Goal: Task Accomplishment & Management: Use online tool/utility

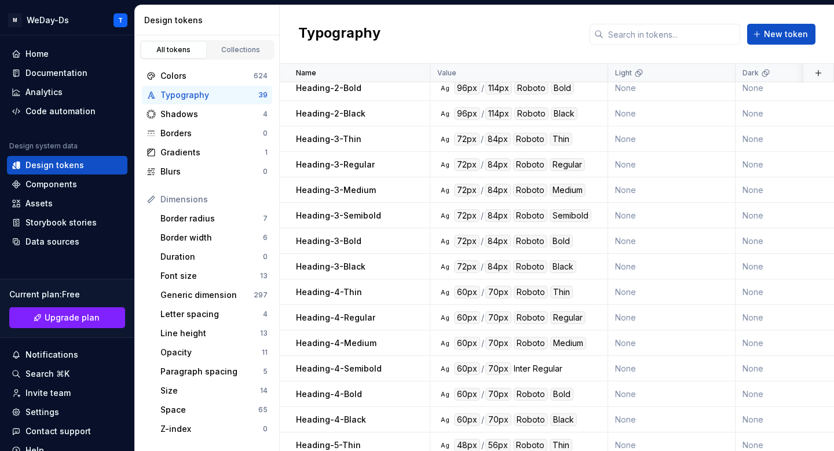
scroll to position [626, 0]
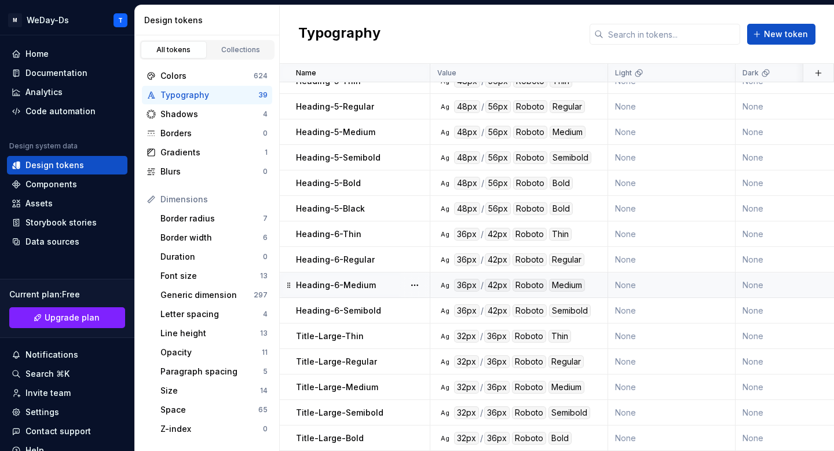
click at [384, 276] on td "Heading-6-Medium" at bounding box center [355, 284] width 151 height 25
click at [373, 257] on div "Heading-6-Regular" at bounding box center [362, 260] width 133 height 12
click at [373, 309] on p "Heading-6-Semibold" at bounding box center [338, 311] width 85 height 12
click at [374, 308] on p "Heading-6-Semibold" at bounding box center [338, 311] width 85 height 12
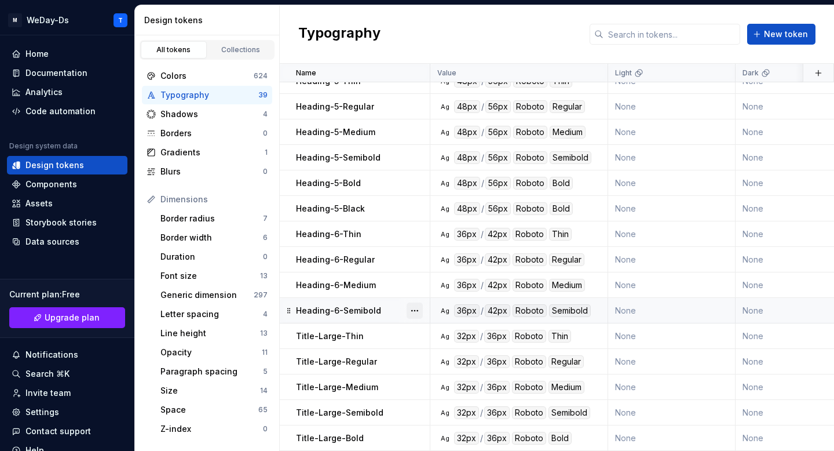
click at [414, 312] on button "button" at bounding box center [415, 310] width 16 height 16
click at [413, 311] on button "button" at bounding box center [415, 310] width 16 height 16
click at [390, 311] on div "Heading-6-Semibold" at bounding box center [362, 311] width 133 height 12
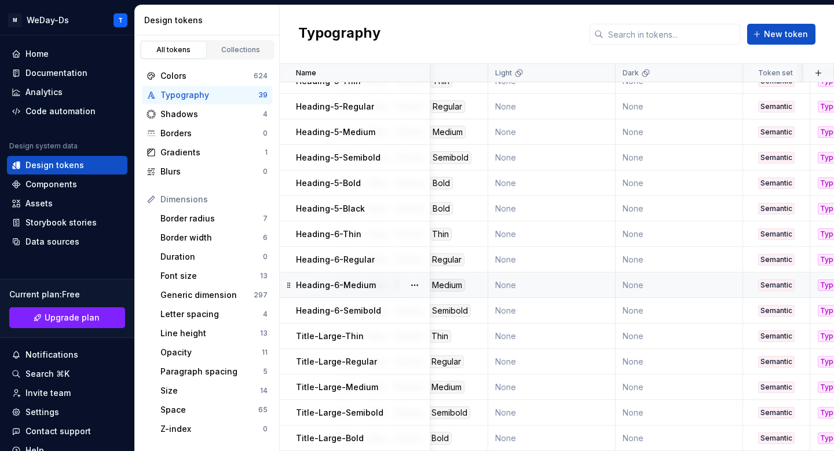
scroll to position [626, 0]
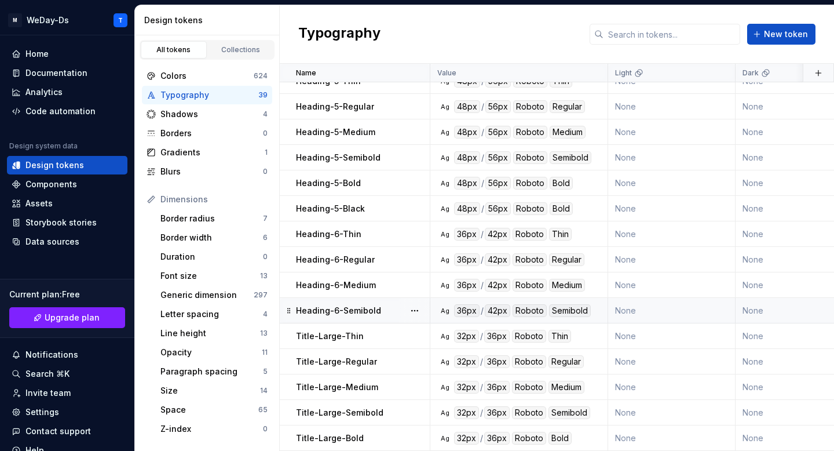
click at [371, 317] on td "Heading-6-Semibold" at bounding box center [355, 310] width 151 height 25
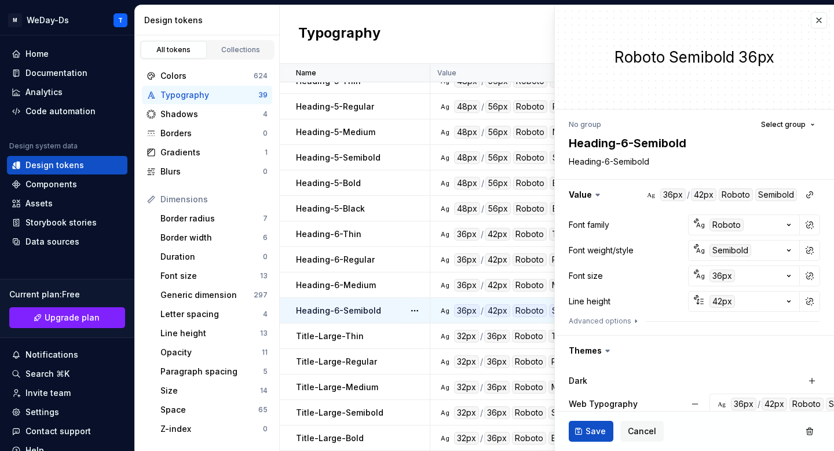
click at [367, 310] on p "Heading-6-Semibold" at bounding box center [338, 311] width 85 height 12
click at [410, 312] on button "button" at bounding box center [415, 310] width 16 height 16
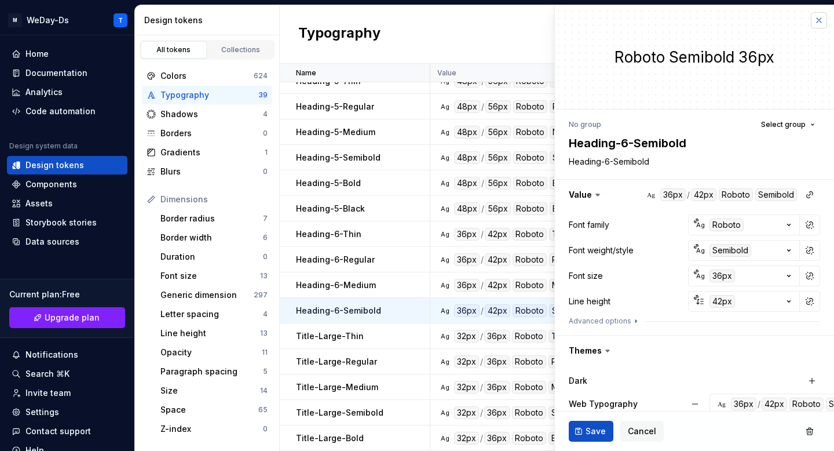
click at [822, 18] on button "button" at bounding box center [819, 20] width 16 height 16
click at [819, 17] on button "button" at bounding box center [819, 20] width 16 height 16
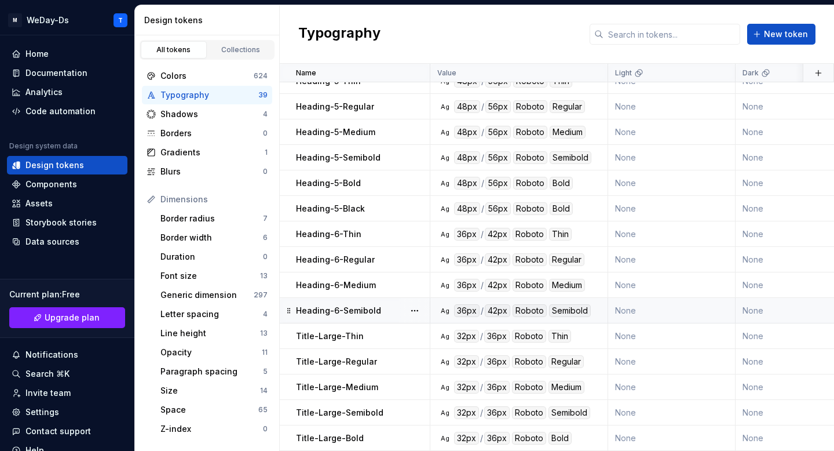
click at [400, 306] on div at bounding box center [415, 310] width 30 height 25
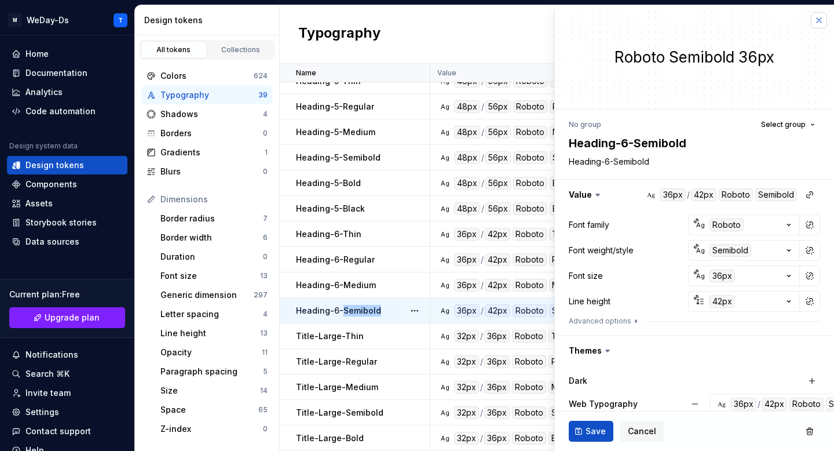
click at [819, 22] on button "button" at bounding box center [819, 20] width 16 height 16
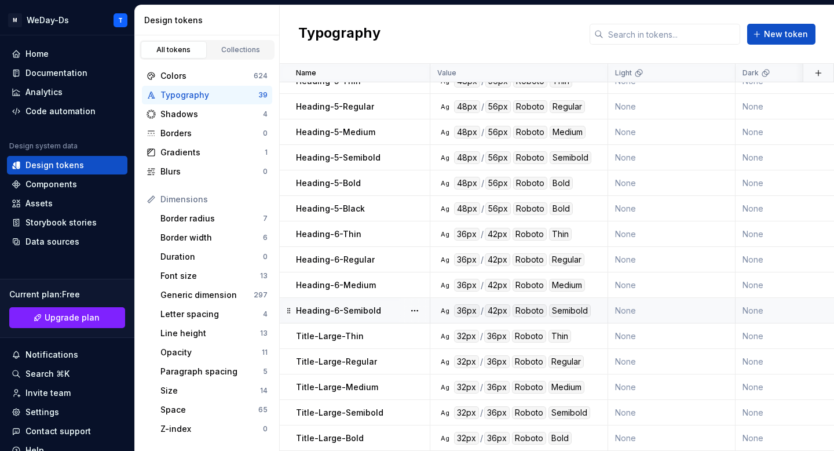
click at [818, 20] on div "Typography New token" at bounding box center [557, 34] width 554 height 59
click at [363, 307] on p "Heading-6-Semibold" at bounding box center [338, 311] width 85 height 12
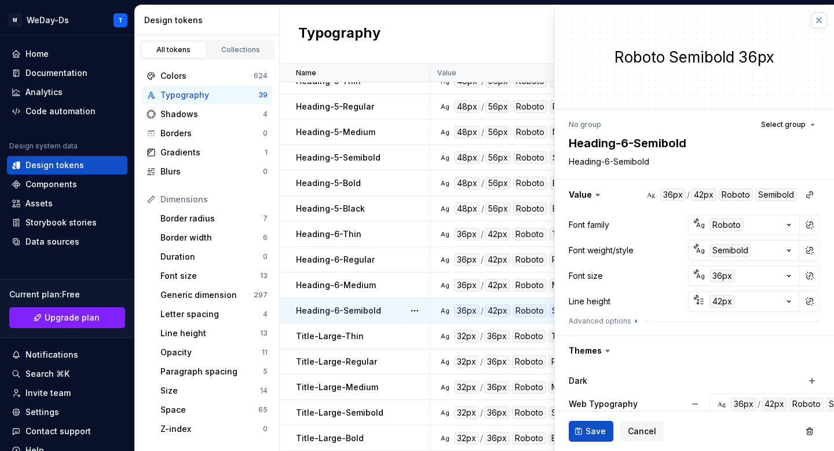
click at [820, 20] on button "button" at bounding box center [819, 20] width 16 height 16
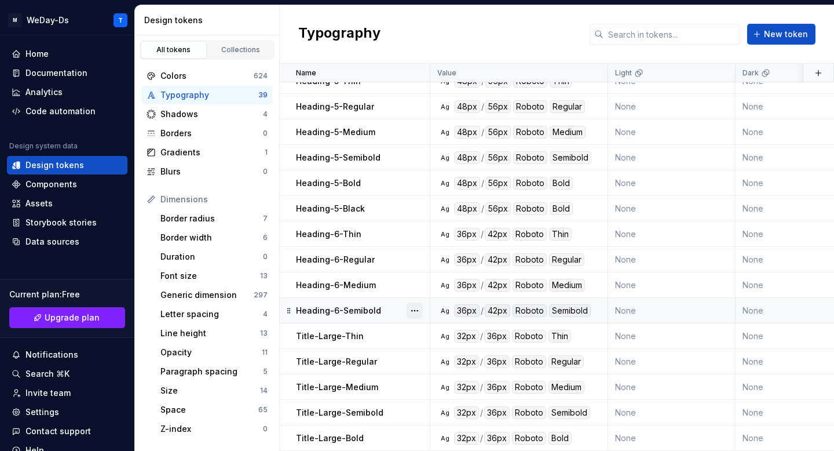
click at [415, 311] on button "button" at bounding box center [415, 310] width 16 height 16
click at [290, 309] on icon at bounding box center [288, 310] width 9 height 9
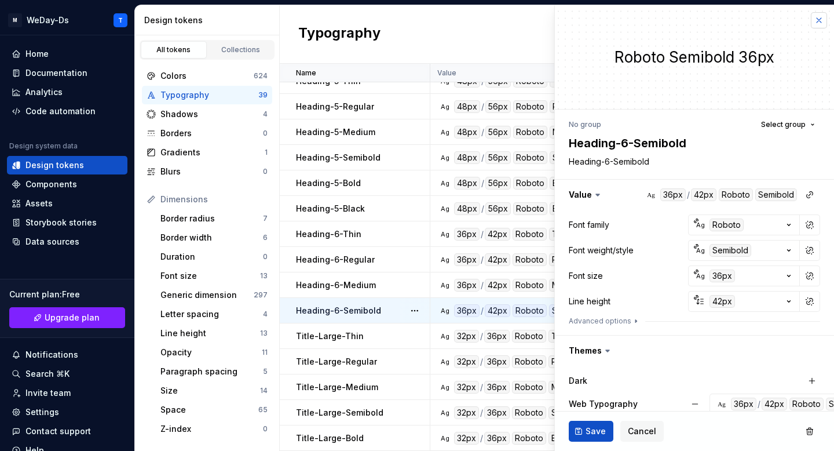
click at [817, 22] on button "button" at bounding box center [819, 20] width 16 height 16
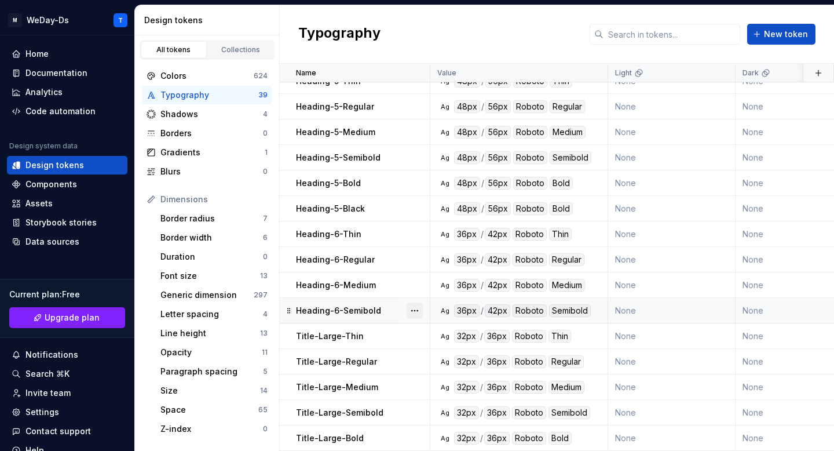
click at [420, 311] on button "button" at bounding box center [415, 310] width 16 height 16
click at [378, 316] on html "M WeDay-Ds T Home Documentation Analytics Code automation Design system data De…" at bounding box center [417, 225] width 834 height 451
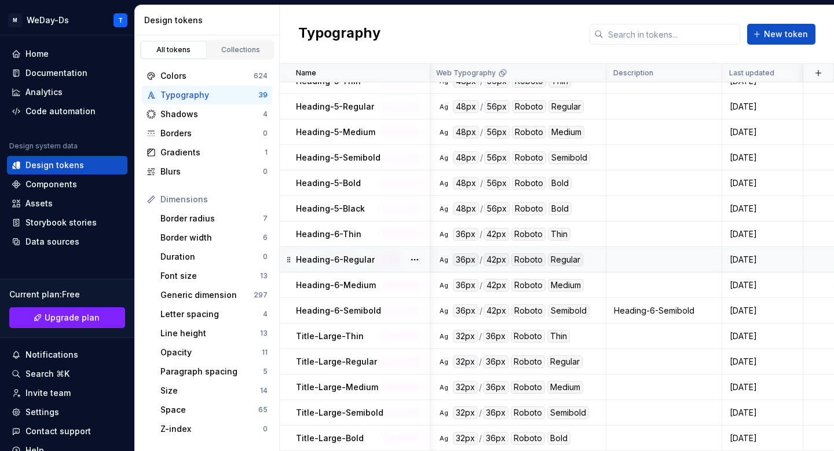
scroll to position [626, 0]
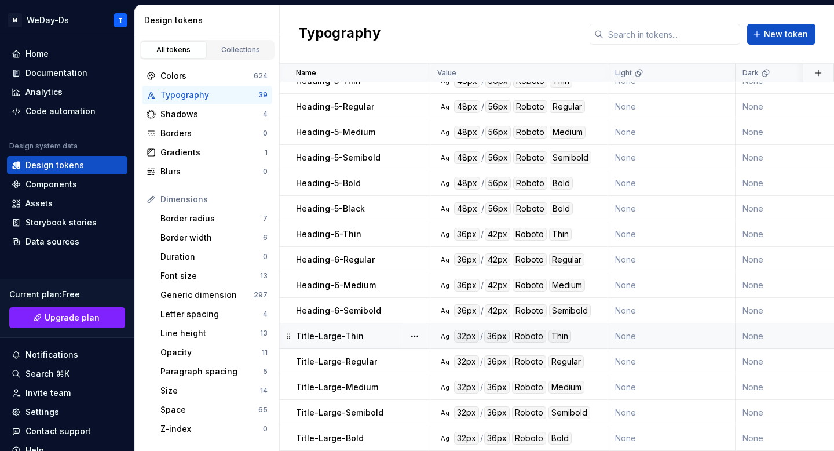
click at [371, 339] on div "Title-Large-Thin" at bounding box center [362, 336] width 133 height 12
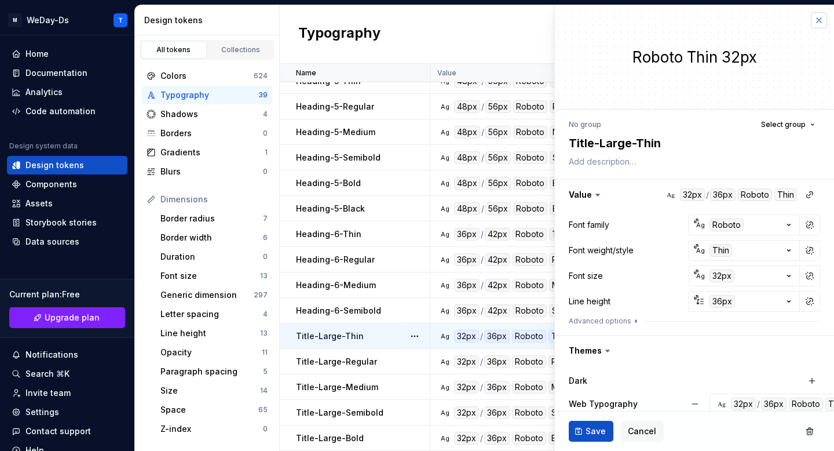
click at [820, 23] on button "button" at bounding box center [819, 20] width 16 height 16
click at [817, 17] on button "button" at bounding box center [819, 20] width 16 height 16
click at [817, 17] on div "Typography New token" at bounding box center [557, 34] width 554 height 59
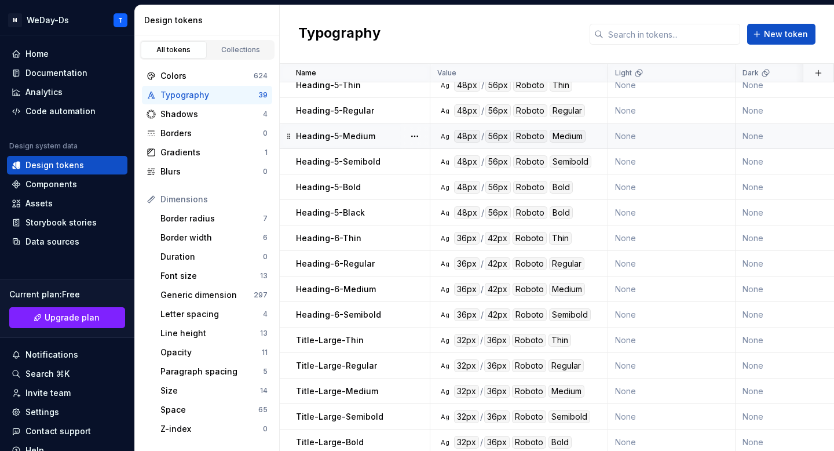
scroll to position [626, 0]
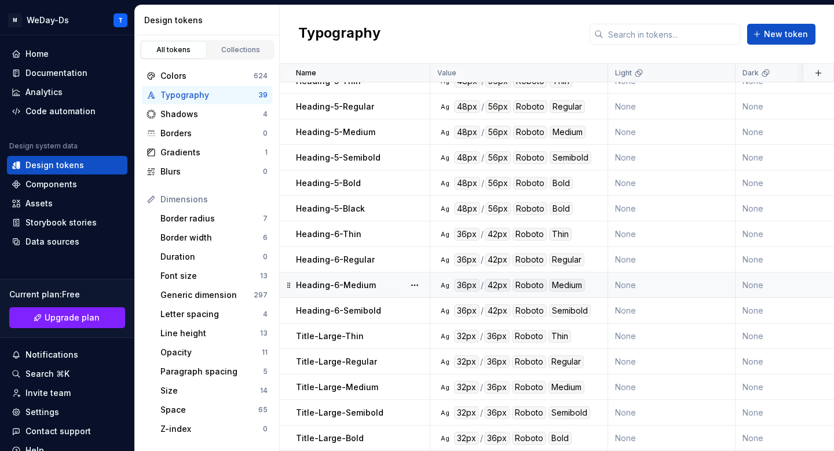
click at [381, 296] on td "Heading-6-Medium" at bounding box center [355, 284] width 151 height 25
click at [372, 313] on p "Heading-6-Semibold" at bounding box center [338, 311] width 85 height 12
click at [356, 333] on p "Title-Large-Thin" at bounding box center [330, 336] width 68 height 12
click at [369, 307] on p "Heading-6-Semibold" at bounding box center [338, 311] width 85 height 12
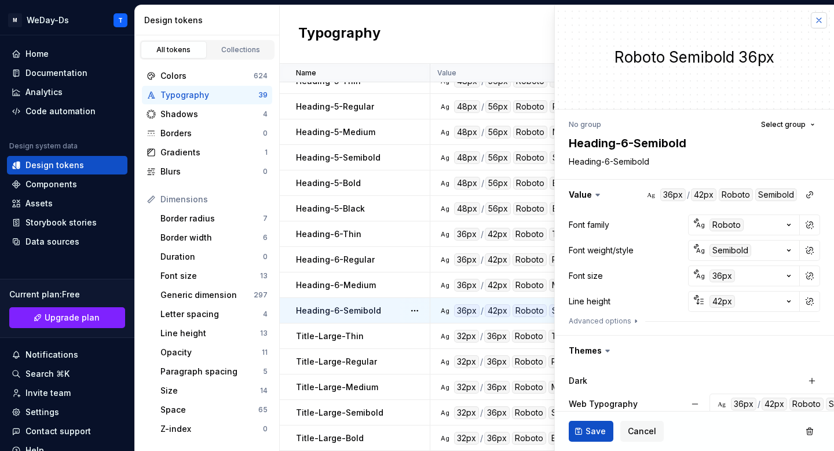
click at [819, 22] on button "button" at bounding box center [819, 20] width 16 height 16
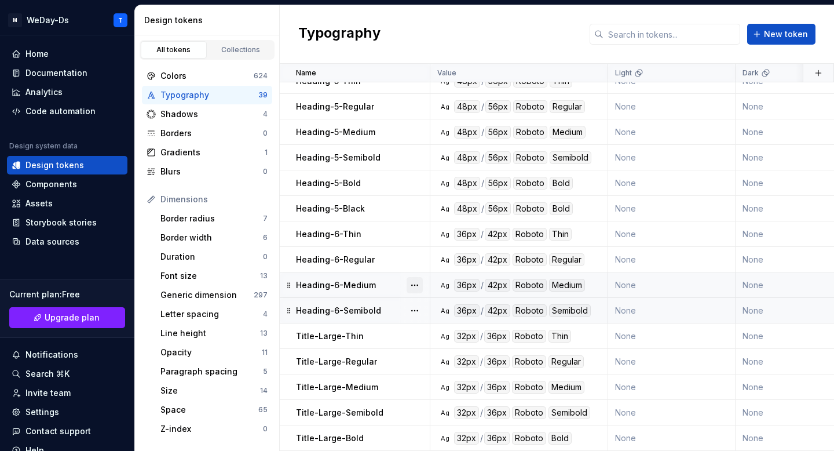
click at [422, 287] on button "button" at bounding box center [415, 285] width 16 height 16
click at [818, 75] on button "button" at bounding box center [819, 73] width 16 height 16
click at [814, 74] on button "button" at bounding box center [819, 73] width 16 height 16
click at [777, 36] on span "New token" at bounding box center [786, 34] width 44 height 12
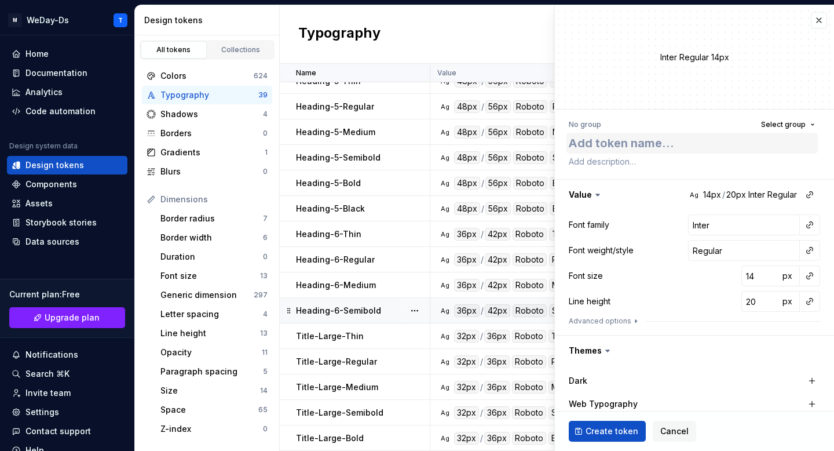
type textarea "*"
type textarea "H"
type textarea "*"
type textarea "He"
type textarea "*"
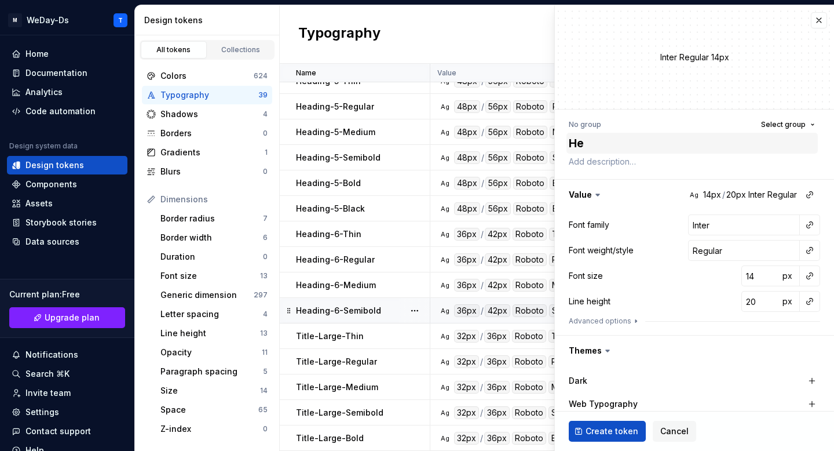
type textarea "Hea"
type textarea "*"
type textarea "Head"
type textarea "*"
type textarea "Headi"
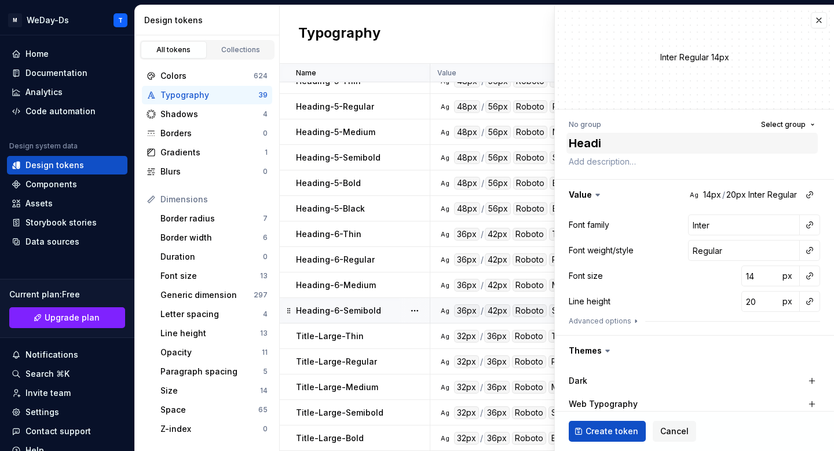
type textarea "*"
type textarea "Heading"
type textarea "*"
type textarea "Heading-"
type textarea "*"
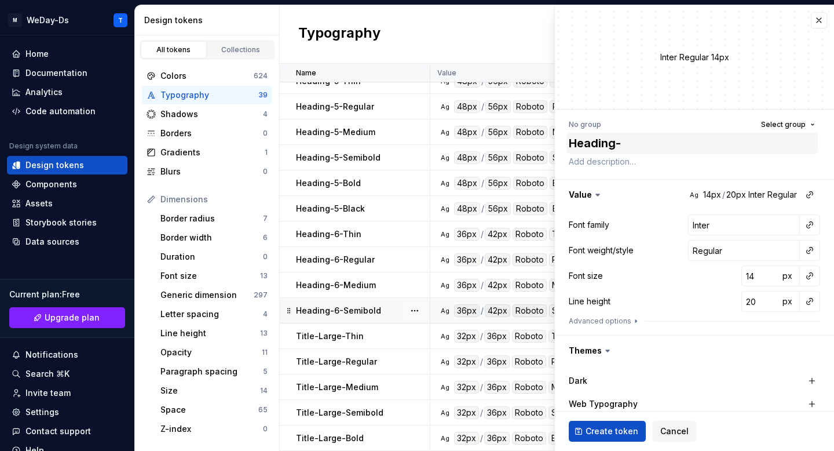
type textarea "Heading-6"
type textarea "*"
type textarea "Heading-6-"
type textarea "*"
type textarea "Heading-6-B"
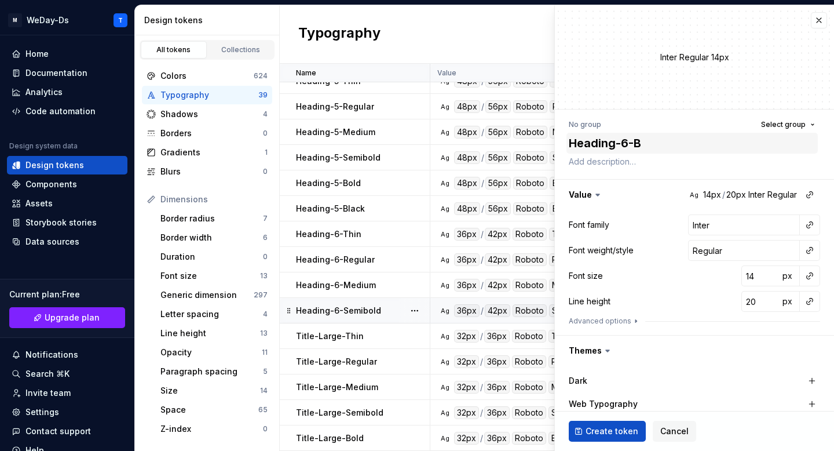
type textarea "*"
type textarea "Heading-6-Bo"
type textarea "*"
type textarea "Heading-6-Bol"
type textarea "*"
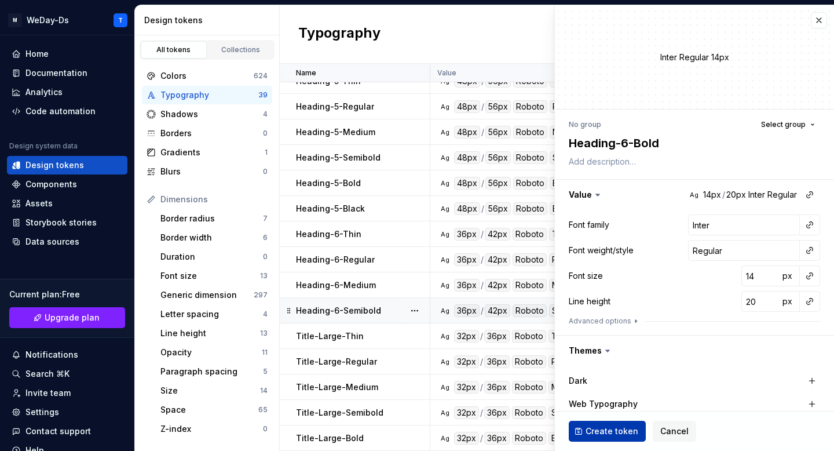
type textarea "Heading-6-Bold"
click at [610, 435] on span "Create token" at bounding box center [612, 431] width 53 height 12
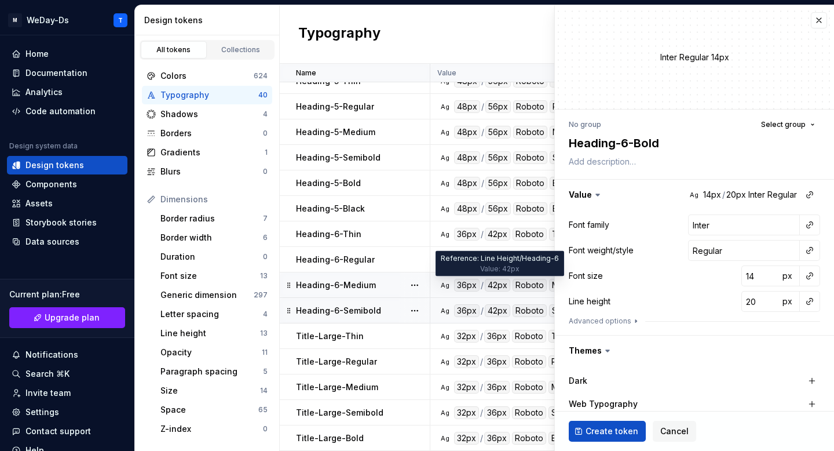
scroll to position [651, 0]
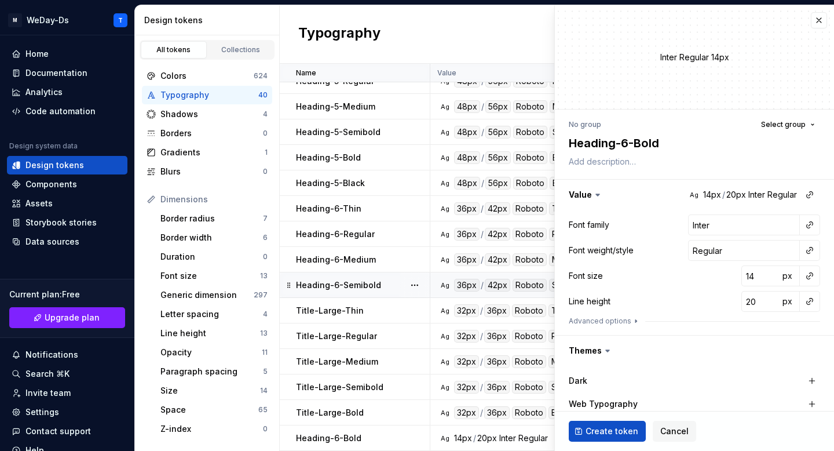
type textarea "*"
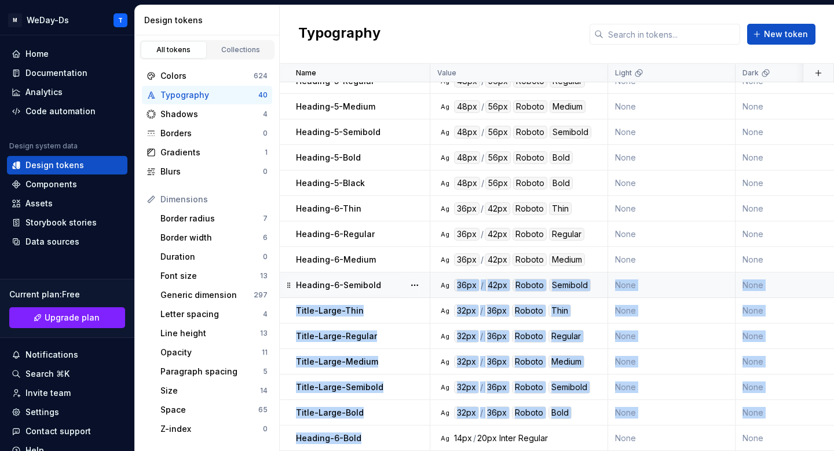
drag, startPoint x: 362, startPoint y: 436, endPoint x: 383, endPoint y: 291, distance: 145.8
click at [267, 444] on div "Colors 624 Typography 40 Shadows 4 Borders 0 Gradients 1 Blurs 0 Dimensions Bor…" at bounding box center [207, 347] width 144 height 575
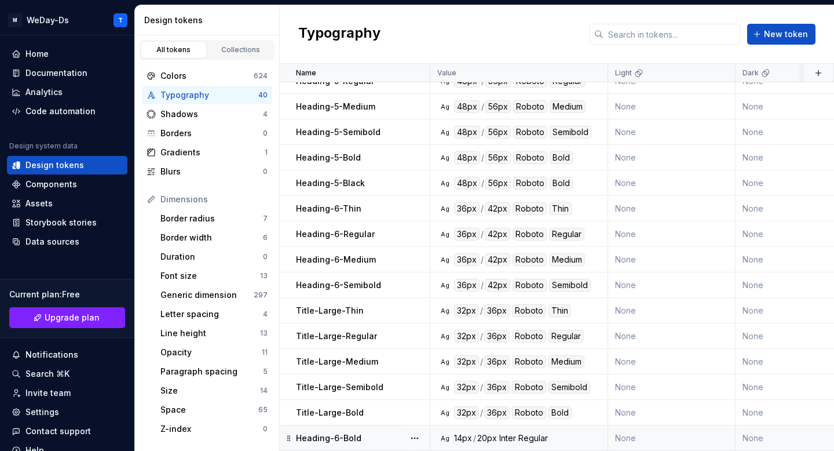
click at [366, 434] on div "Heading-6-Bold" at bounding box center [362, 438] width 133 height 12
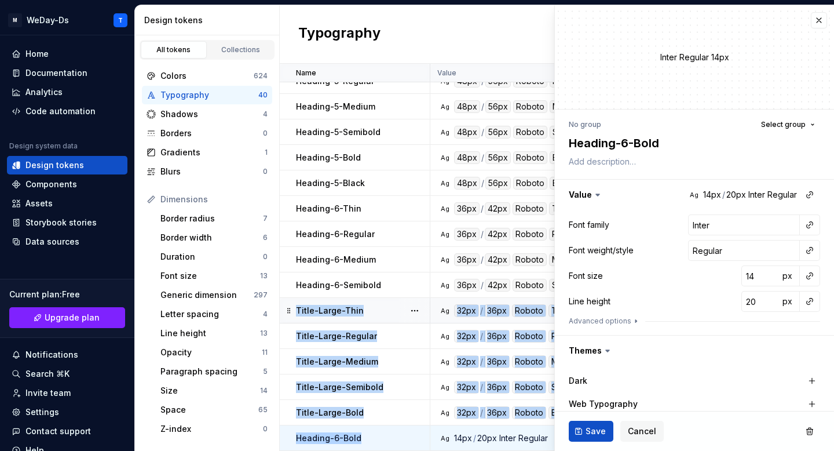
drag, startPoint x: 373, startPoint y: 435, endPoint x: 387, endPoint y: 299, distance: 136.9
click at [817, 16] on button "button" at bounding box center [819, 20] width 16 height 16
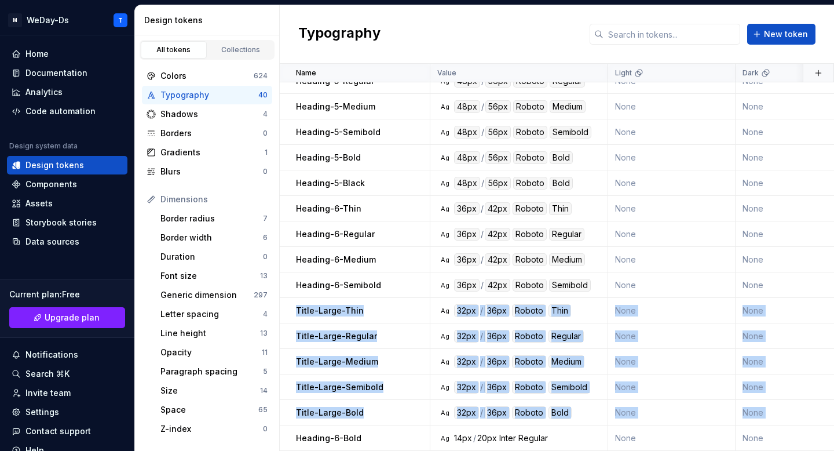
click at [254, 447] on div "Colors 624 Typography 40 Shadows 4 Borders 0 Gradients 1 Blurs 0 Dimensions Bor…" at bounding box center [207, 347] width 144 height 575
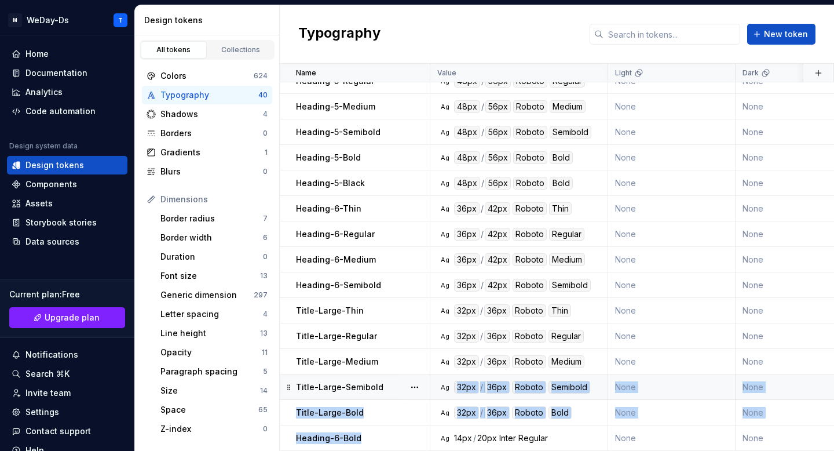
drag, startPoint x: 360, startPoint y: 435, endPoint x: 375, endPoint y: 395, distance: 43.1
click at [313, 442] on p "Heading-6-Bold" at bounding box center [328, 438] width 65 height 12
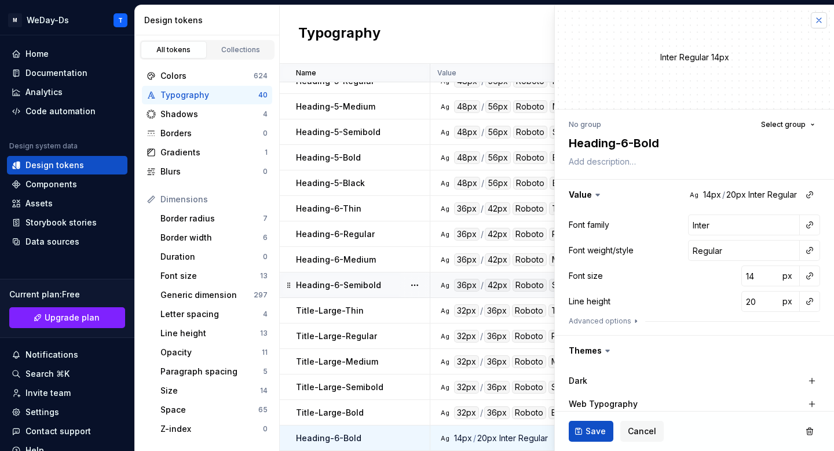
click at [822, 19] on button "button" at bounding box center [819, 20] width 16 height 16
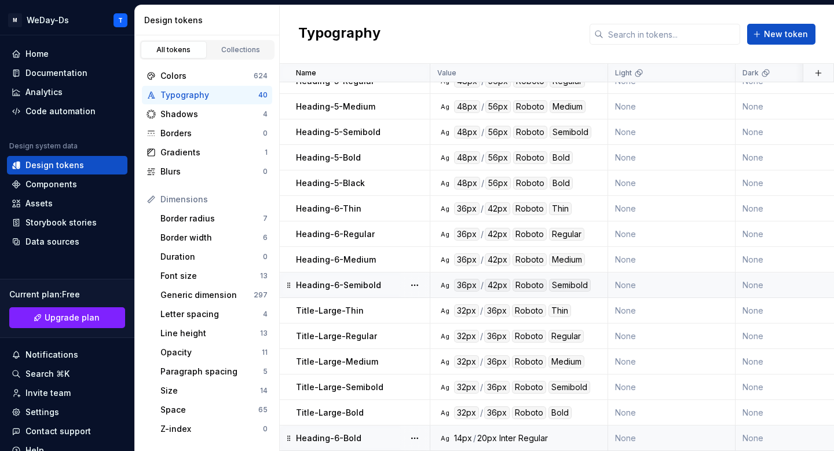
click at [375, 441] on div "Heading-6-Bold" at bounding box center [362, 438] width 133 height 12
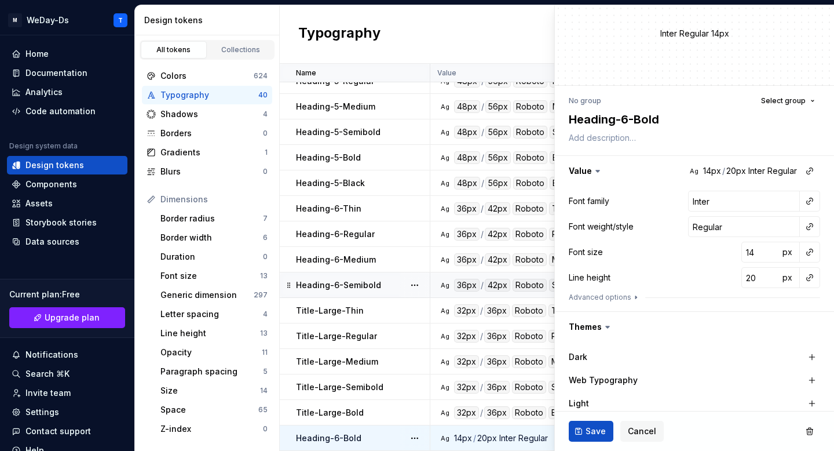
scroll to position [31, 0]
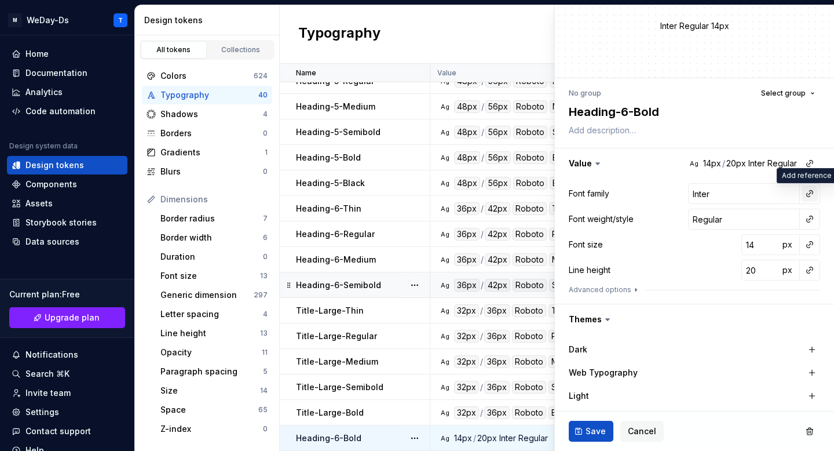
click at [807, 197] on button "button" at bounding box center [810, 193] width 16 height 16
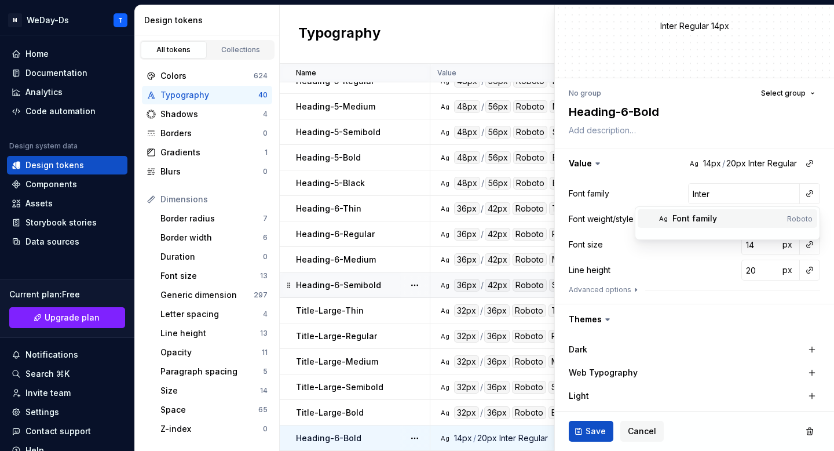
click at [749, 219] on div "Font family" at bounding box center [728, 219] width 110 height 12
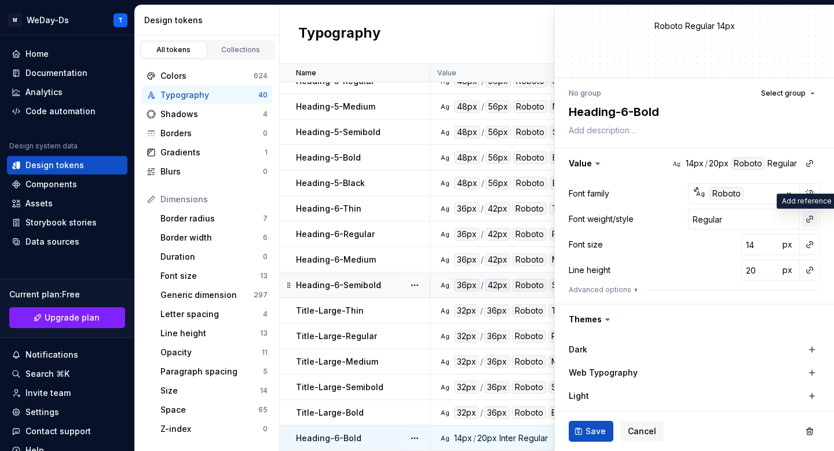
click at [805, 218] on button "button" at bounding box center [810, 219] width 16 height 16
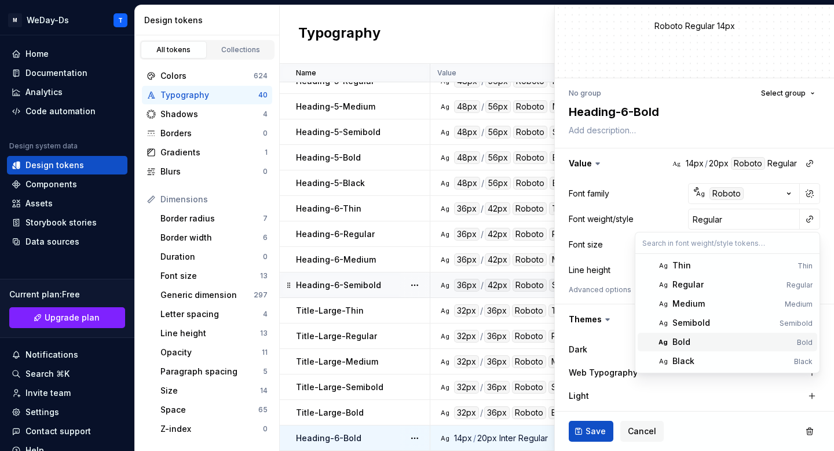
click at [709, 340] on div "Bold" at bounding box center [733, 342] width 120 height 12
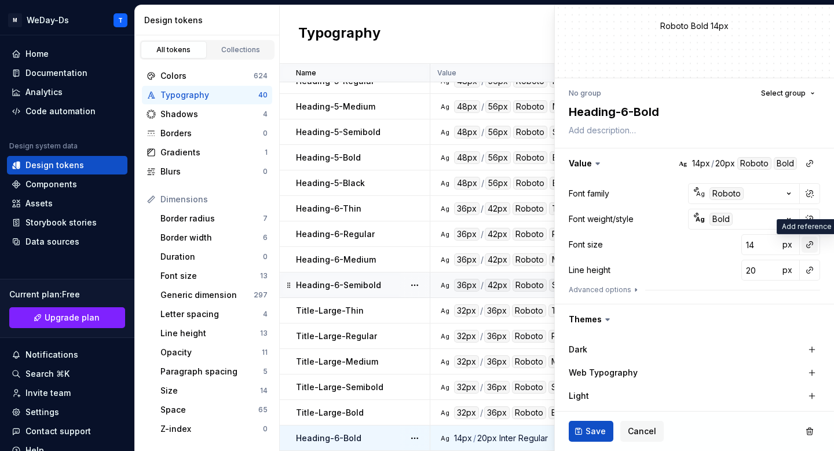
click at [807, 247] on button "button" at bounding box center [810, 244] width 16 height 16
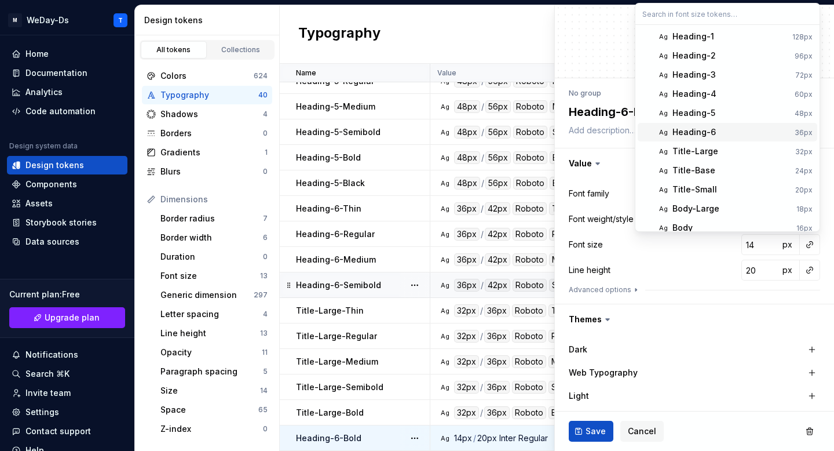
click at [732, 138] on span "Ag Heading-6 36px" at bounding box center [728, 132] width 180 height 19
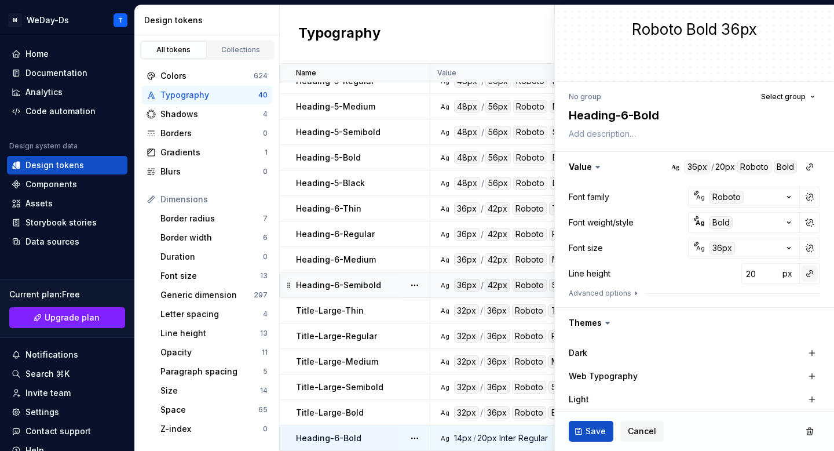
click at [809, 273] on button "button" at bounding box center [810, 273] width 16 height 16
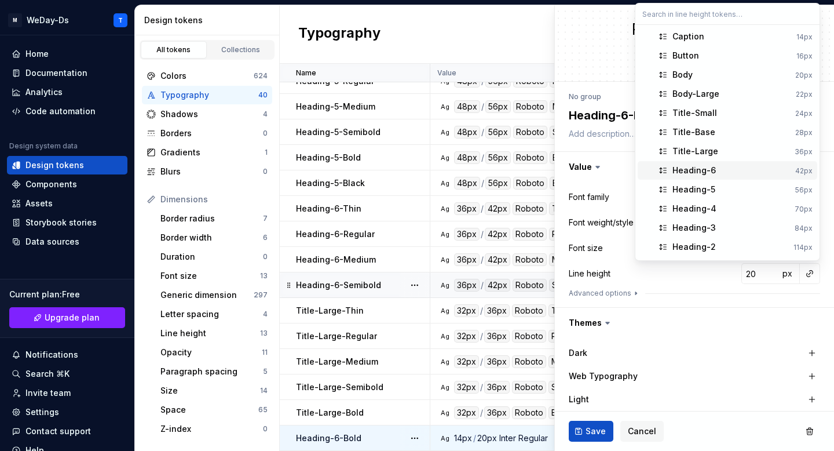
click at [732, 165] on div "Heading-6" at bounding box center [732, 171] width 118 height 12
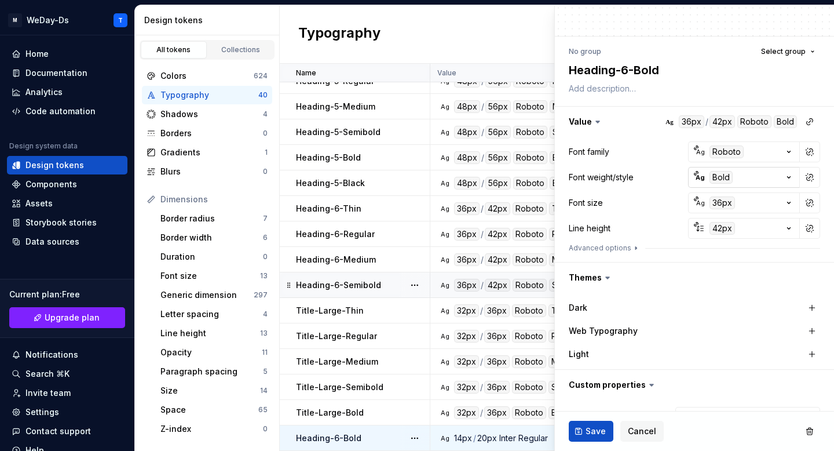
scroll to position [130, 0]
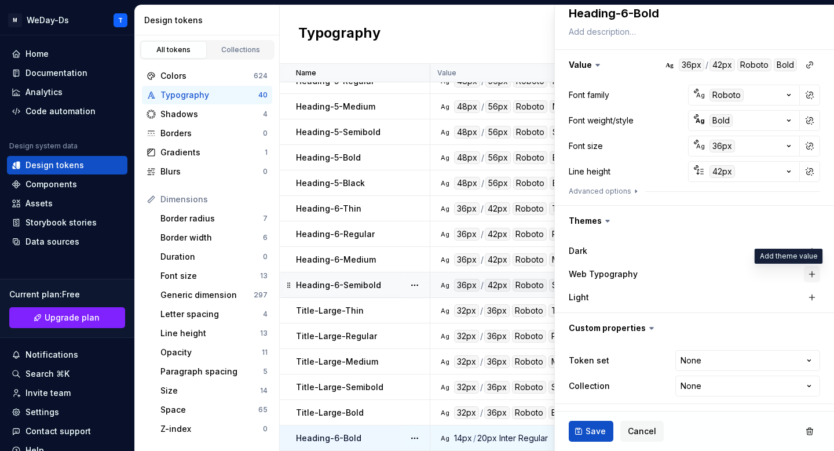
click at [811, 271] on button "button" at bounding box center [812, 274] width 16 height 16
type textarea "*"
click at [739, 359] on html "M WeDay-Ds T Home Documentation Analytics Code automation Design system data De…" at bounding box center [417, 225] width 834 height 451
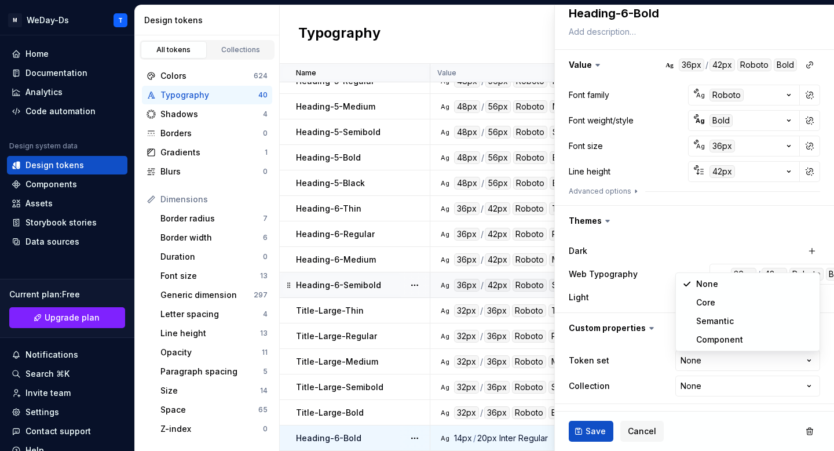
click at [643, 354] on html "M WeDay-Ds T Home Documentation Analytics Code automation Design system data De…" at bounding box center [417, 225] width 834 height 451
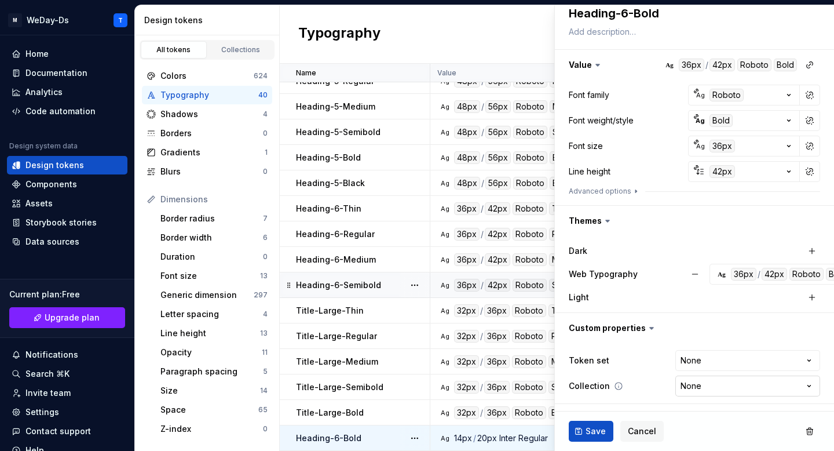
click at [751, 381] on html "M WeDay-Ds T Home Documentation Analytics Code automation Design system data De…" at bounding box center [417, 225] width 834 height 451
select select "**********"
type textarea "*"
click at [767, 358] on html "M WeDay-Ds T Home Documentation Analytics Code automation Design system data De…" at bounding box center [417, 225] width 834 height 451
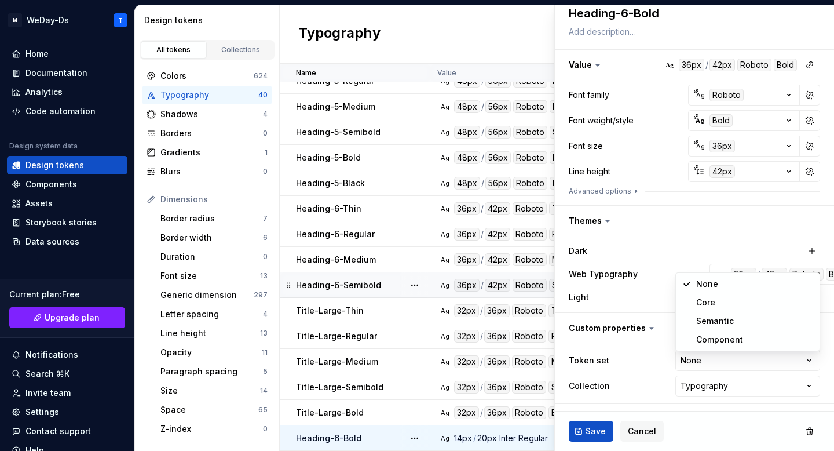
select select "**********"
type textarea "*"
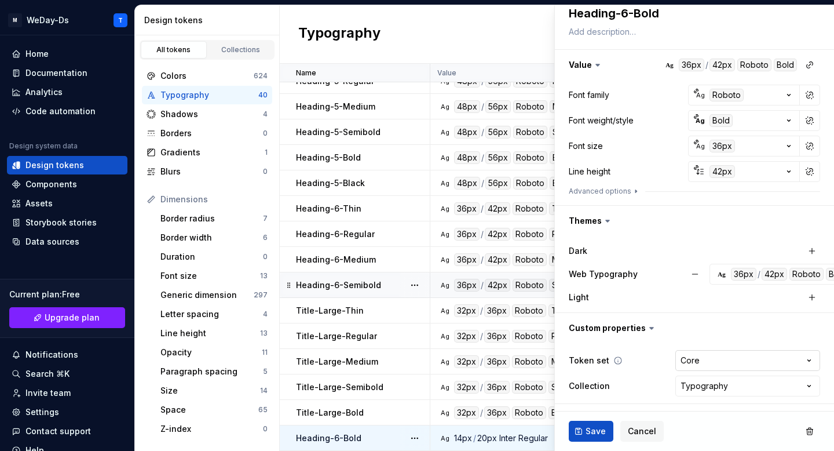
click at [748, 361] on html "M WeDay-Ds T Home Documentation Analytics Code automation Design system data De…" at bounding box center [417, 225] width 834 height 451
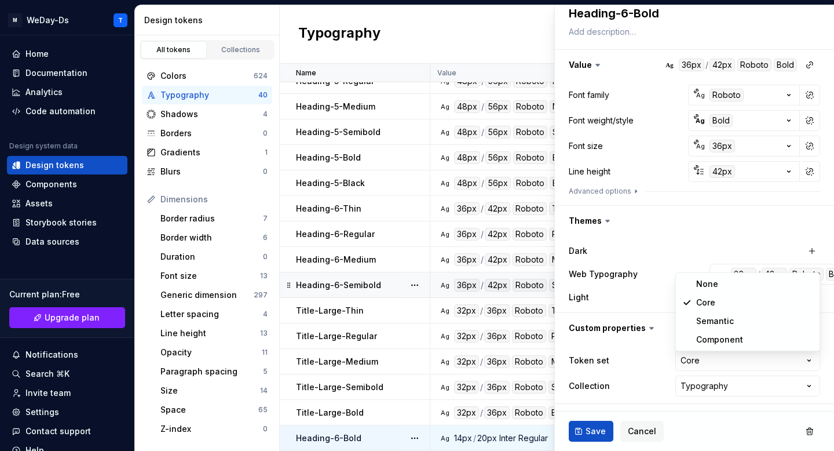
select select "**********"
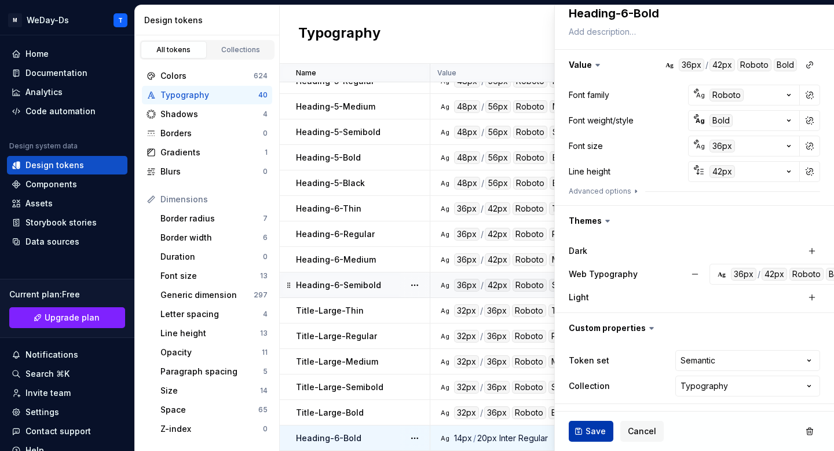
click at [583, 428] on button "Save" at bounding box center [591, 431] width 45 height 21
click at [594, 426] on span "Save" at bounding box center [596, 431] width 20 height 12
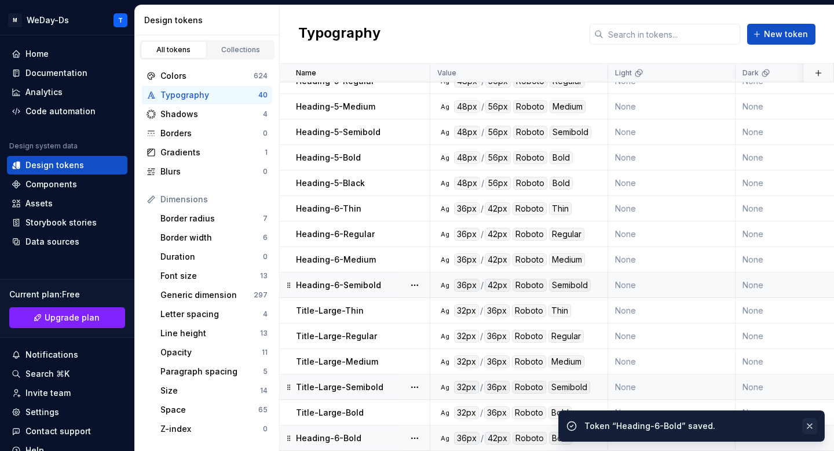
click at [808, 426] on button "button" at bounding box center [809, 426] width 15 height 16
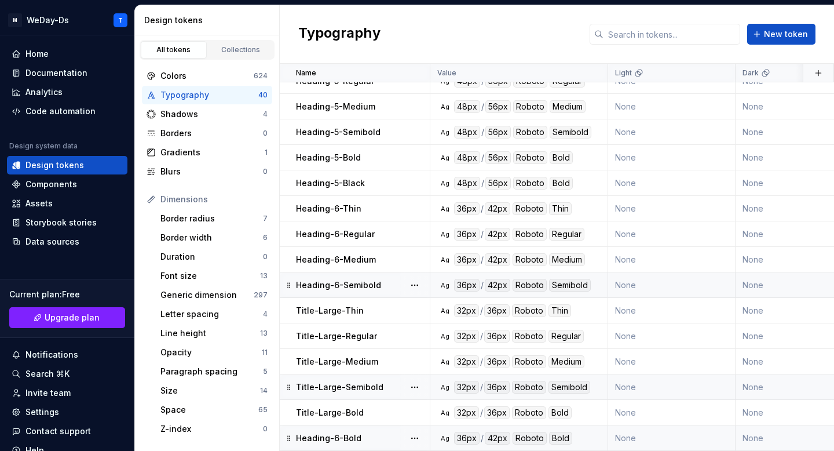
click at [389, 284] on div "Heading-6-Semibold" at bounding box center [362, 285] width 133 height 12
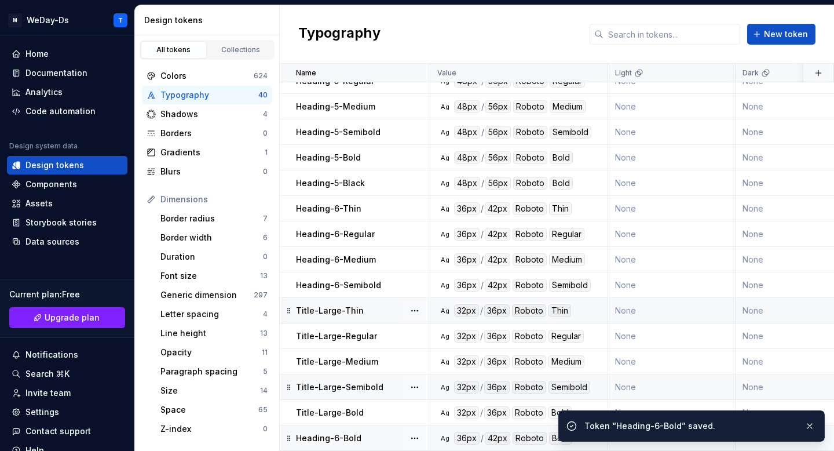
click at [820, 17] on div "Typography New token" at bounding box center [557, 34] width 554 height 59
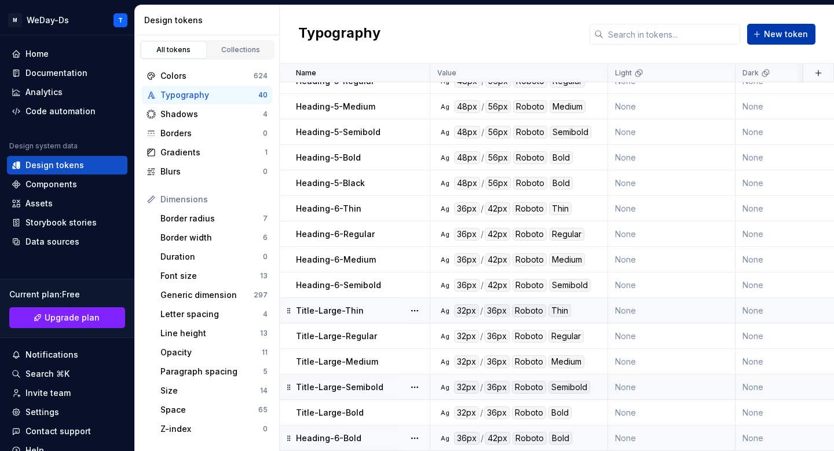
click at [773, 32] on span "New token" at bounding box center [786, 34] width 44 height 12
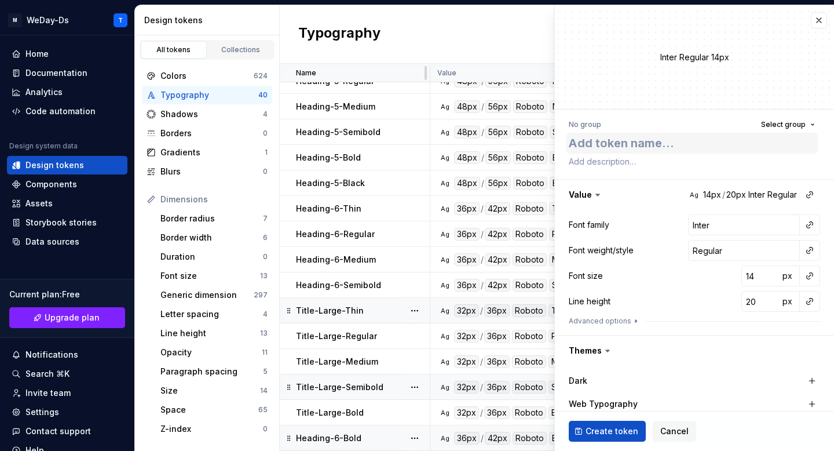
type textarea "*"
type textarea "H"
type textarea "*"
type textarea "He"
type textarea "*"
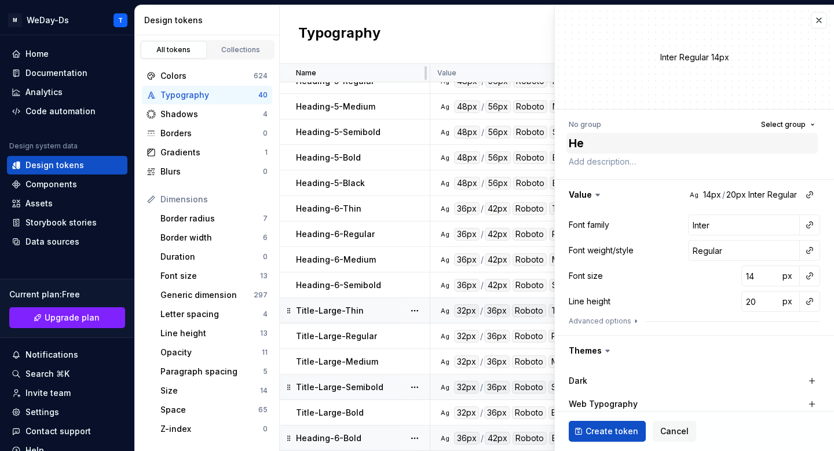
type textarea "Hea"
type textarea "*"
type textarea "Head"
type textarea "*"
type textarea "Headi"
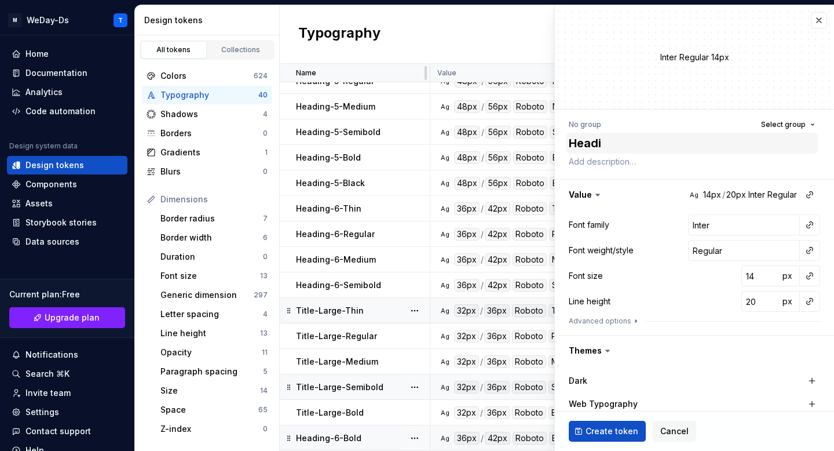
type textarea "*"
type textarea "Headin"
type textarea "*"
type textarea "Heading"
type textarea "*"
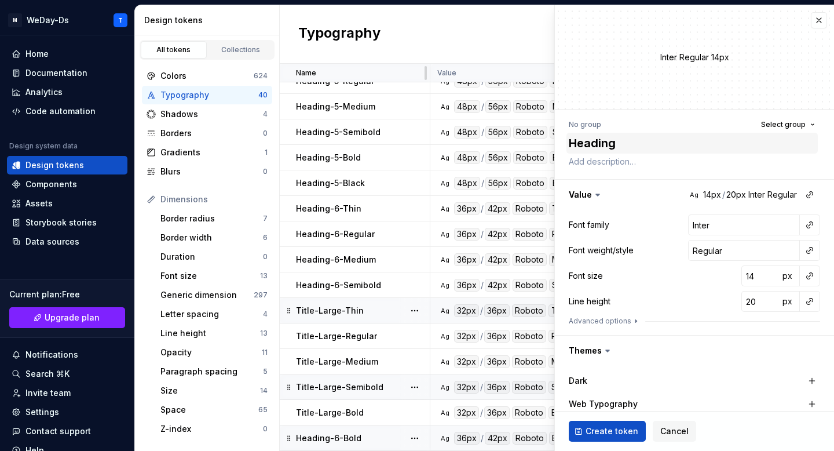
type textarea "Heading-"
type textarea "*"
type textarea "Heading-6"
type textarea "*"
type textarea "Heading-6-"
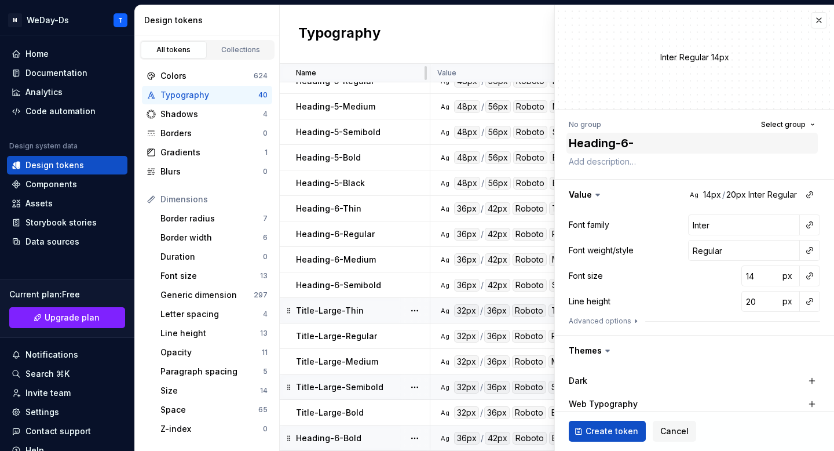
type textarea "*"
type textarea "Heading-6-B"
type textarea "*"
type textarea "Heading-6-Bl"
type textarea "*"
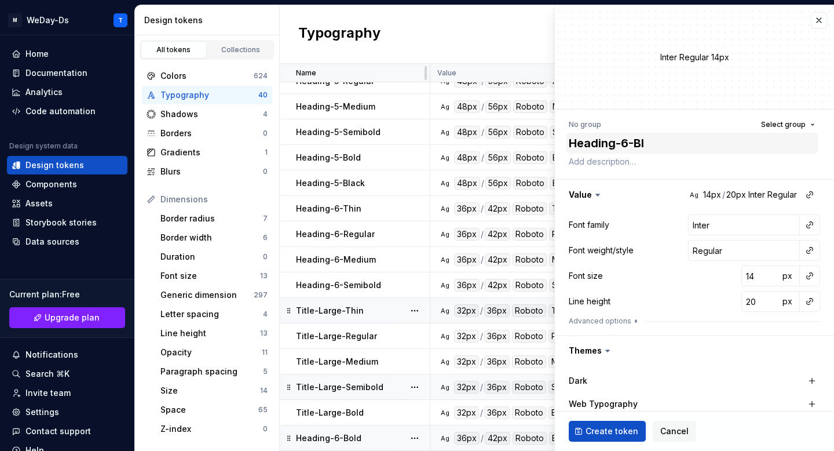
type textarea "Heading-6-Bla"
type textarea "*"
type textarea "Heading-6-Blac"
type textarea "*"
type textarea "Heading-6-Black"
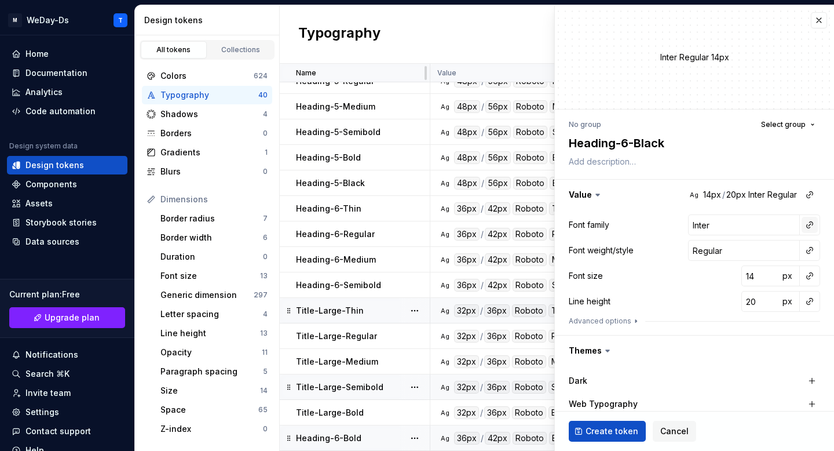
click at [809, 229] on button "button" at bounding box center [810, 225] width 16 height 16
click at [749, 253] on div "Font family" at bounding box center [728, 250] width 110 height 12
click at [812, 251] on button "button" at bounding box center [810, 250] width 16 height 16
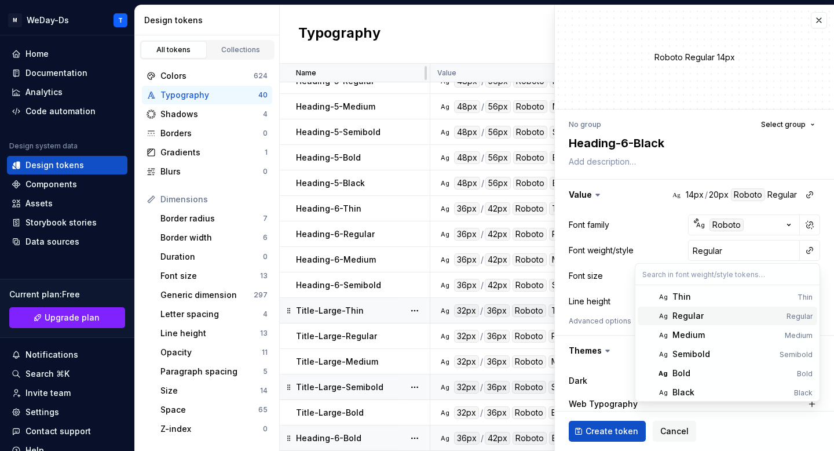
scroll to position [3, 0]
click at [713, 389] on div "Black" at bounding box center [731, 390] width 117 height 12
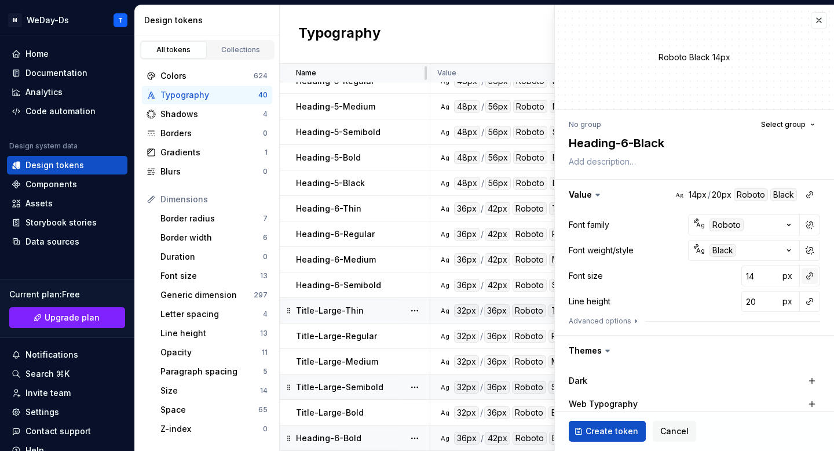
click at [808, 275] on button "button" at bounding box center [810, 276] width 16 height 16
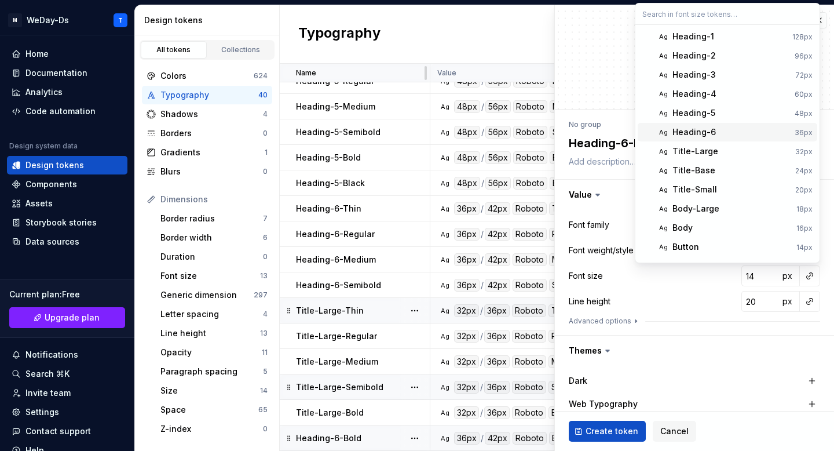
click at [726, 129] on div "Heading-6" at bounding box center [732, 132] width 118 height 12
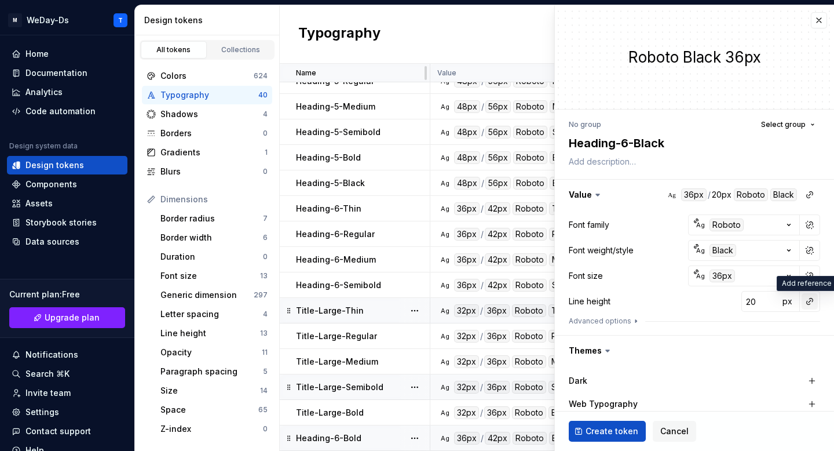
click at [809, 304] on button "button" at bounding box center [810, 301] width 16 height 16
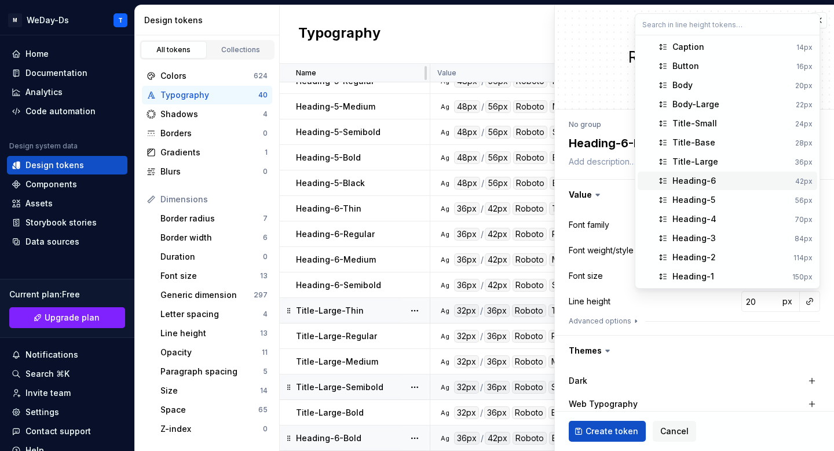
click at [735, 182] on div "Heading-6" at bounding box center [732, 181] width 118 height 12
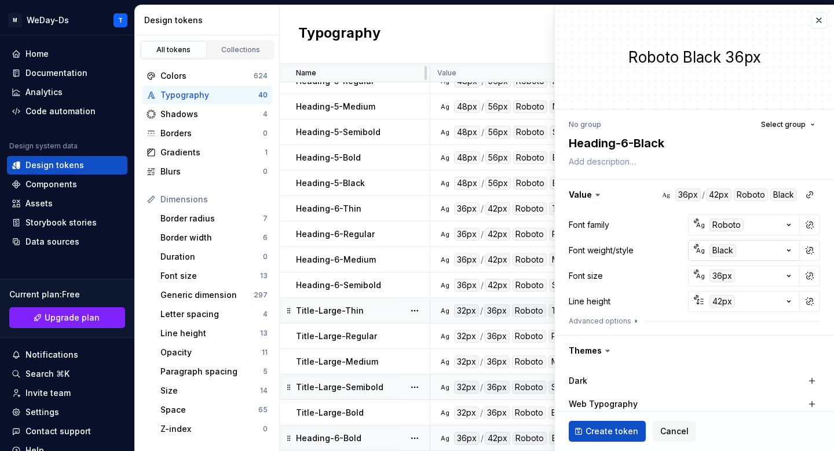
scroll to position [130, 0]
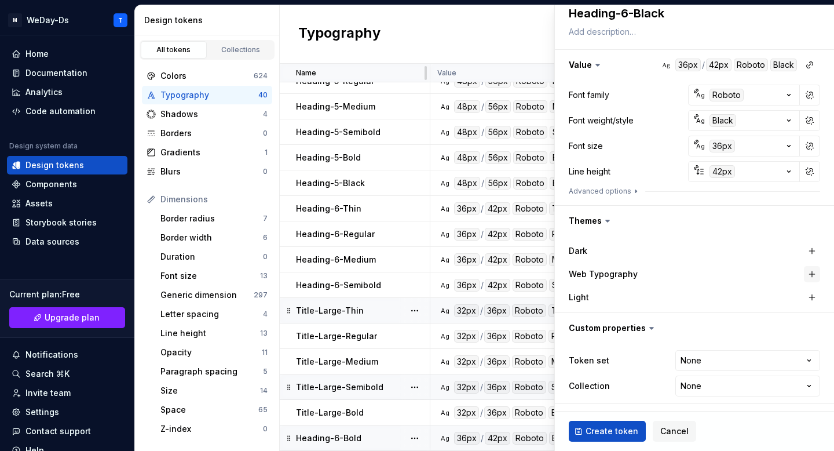
click at [814, 273] on button "button" at bounding box center [812, 274] width 16 height 16
type textarea "*"
click at [798, 353] on html "M WeDay-Ds T Home Documentation Analytics Code automation Design system data De…" at bounding box center [417, 225] width 834 height 451
select select "**********"
type textarea "*"
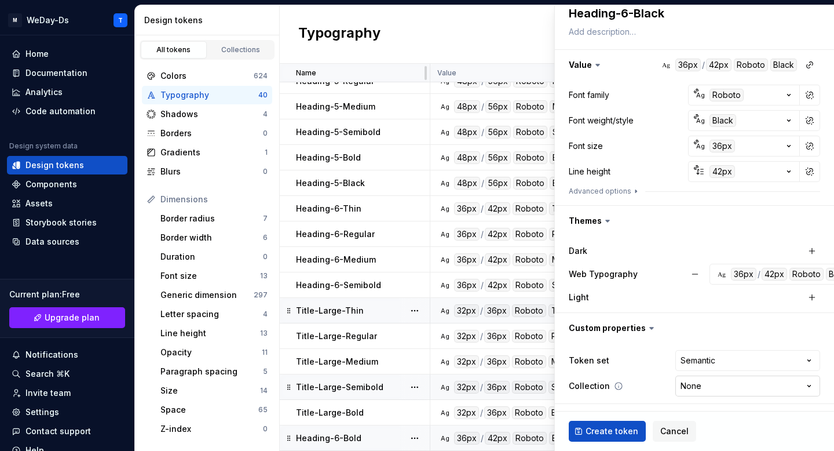
click at [740, 384] on html "M WeDay-Ds T Home Documentation Analytics Code automation Design system data De…" at bounding box center [417, 225] width 834 height 451
select select "**********"
click at [614, 436] on span "Create token" at bounding box center [612, 431] width 53 height 12
type textarea "*"
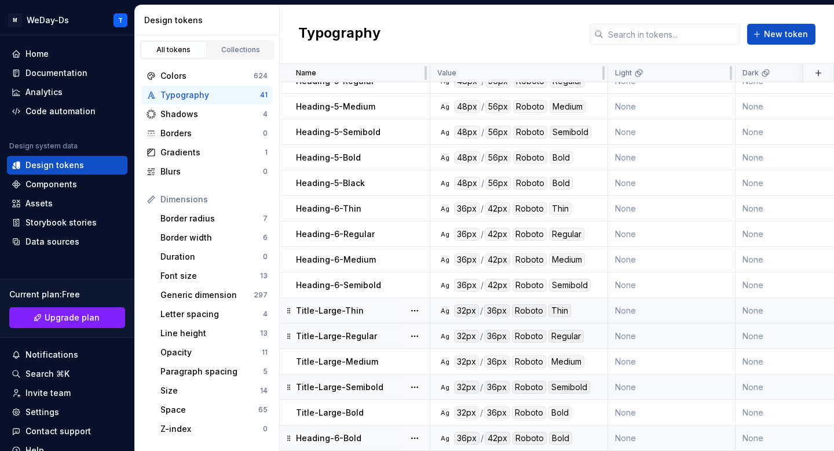
scroll to position [677, 0]
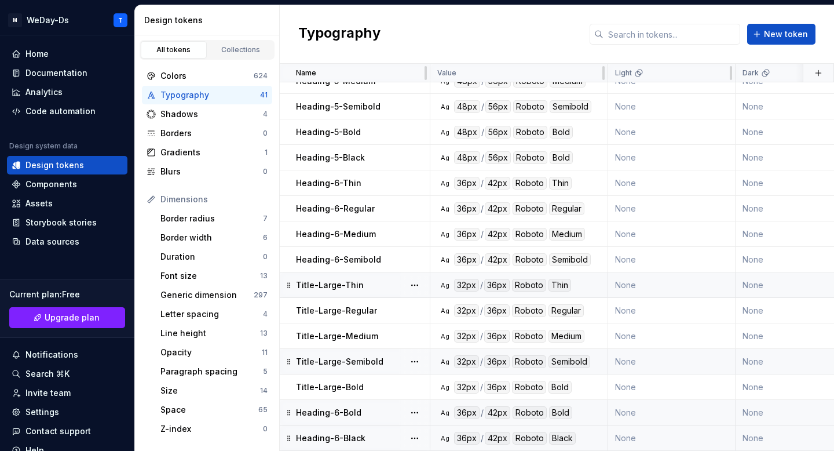
click at [372, 441] on div "Heading-6-Black" at bounding box center [362, 438] width 133 height 12
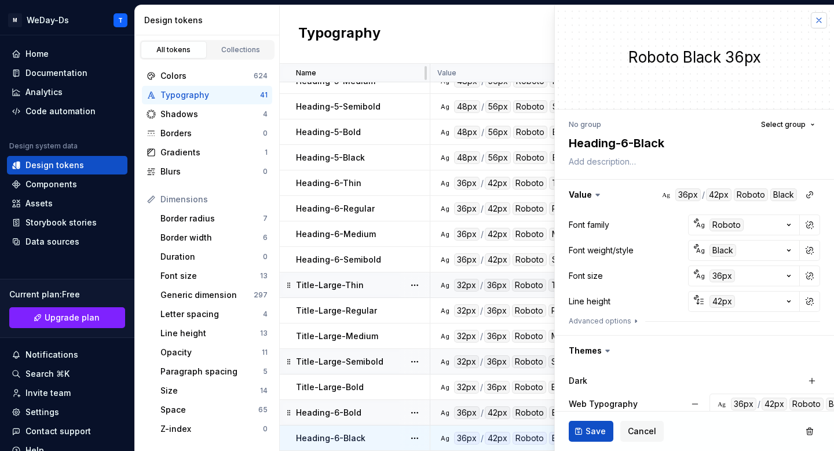
click at [817, 19] on button "button" at bounding box center [819, 20] width 16 height 16
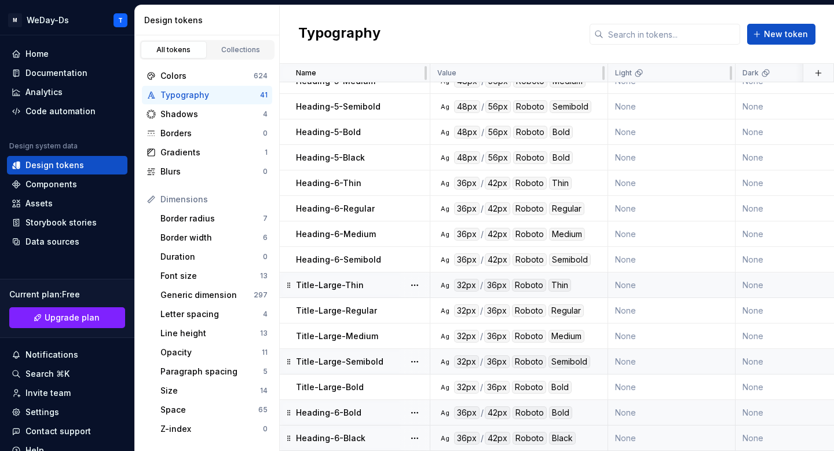
click at [380, 282] on div "Title-Large-Thin" at bounding box center [362, 285] width 133 height 12
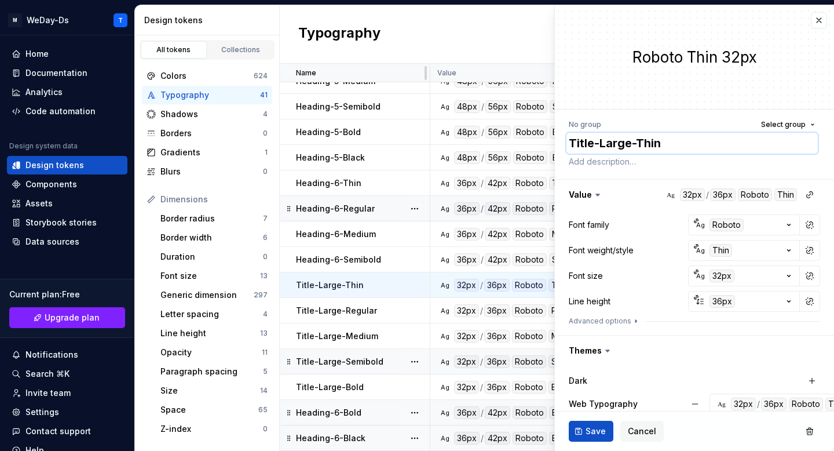
click at [652, 144] on textarea "Title-Large-Thin" at bounding box center [692, 143] width 251 height 21
click at [819, 17] on button "button" at bounding box center [819, 20] width 16 height 16
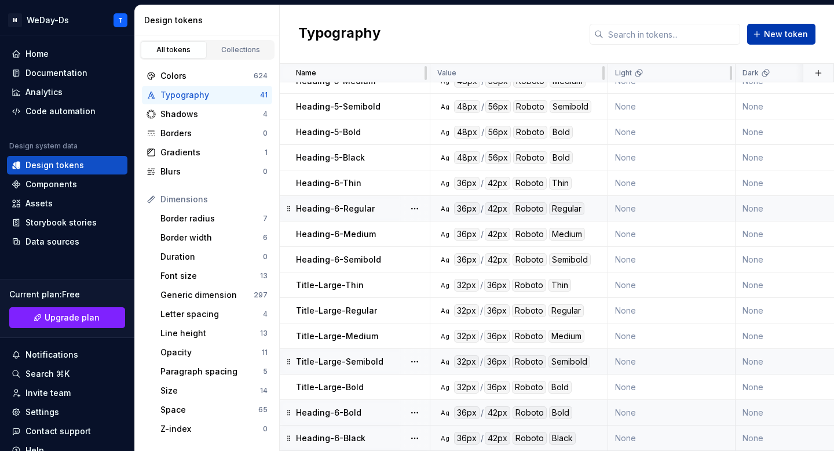
click at [778, 42] on button "New token" at bounding box center [781, 34] width 68 height 21
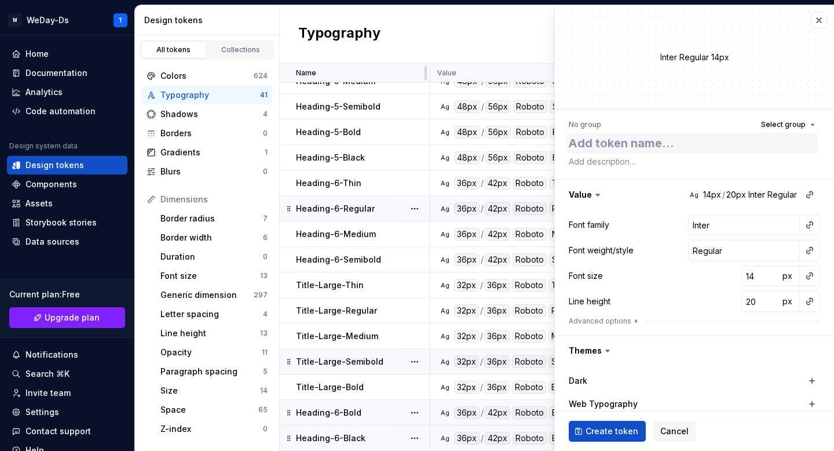
type textarea "*"
type textarea "Title-Large-Thin"
click at [807, 224] on button "button" at bounding box center [810, 225] width 16 height 16
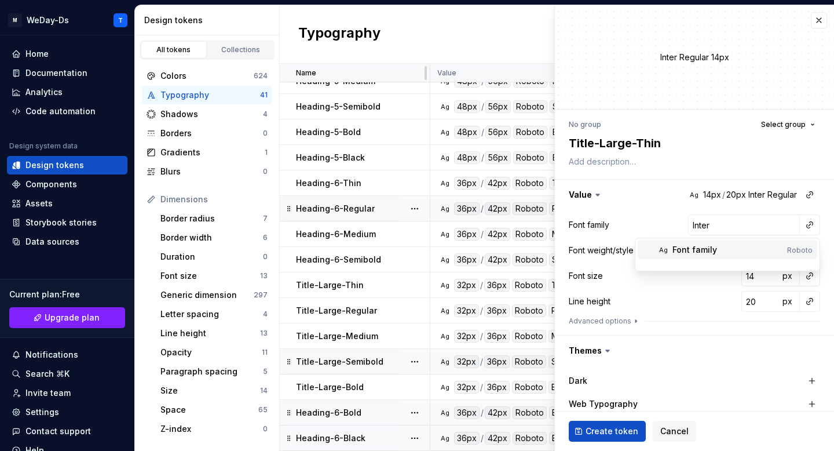
click at [750, 250] on div "Font family" at bounding box center [728, 250] width 110 height 12
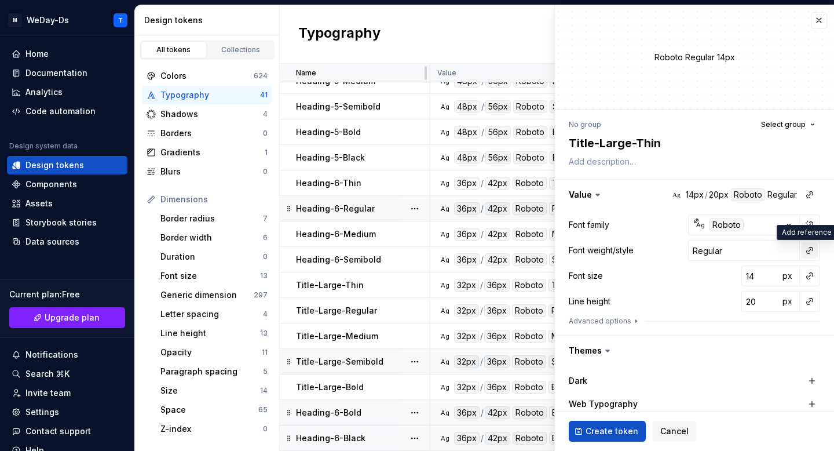
click at [811, 247] on button "button" at bounding box center [810, 250] width 16 height 16
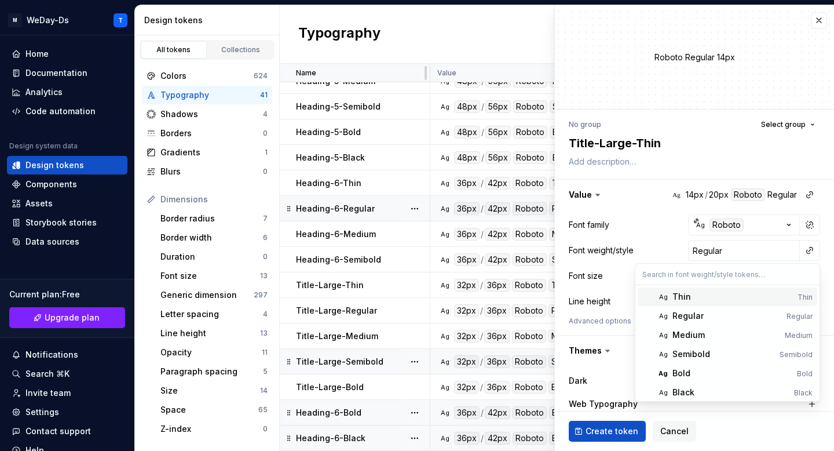
click at [737, 299] on div "Thin" at bounding box center [733, 297] width 121 height 12
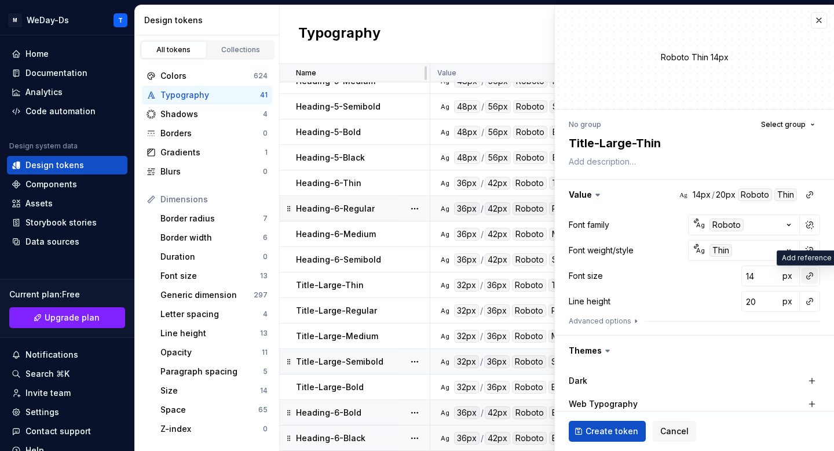
click at [809, 273] on button "button" at bounding box center [810, 276] width 16 height 16
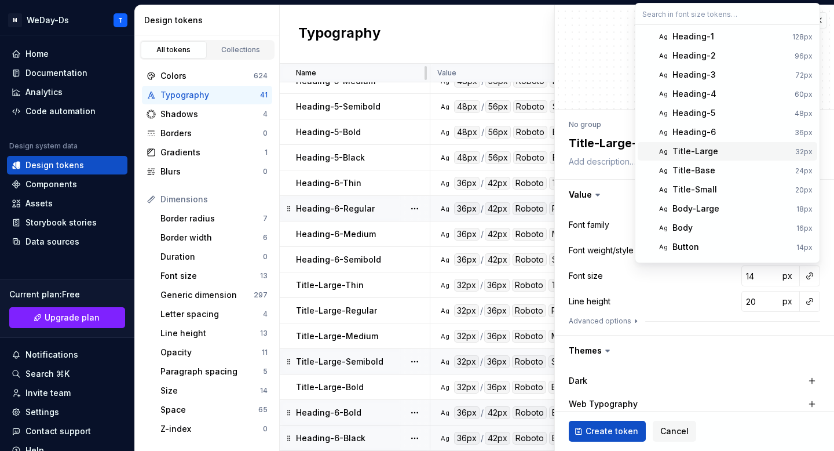
scroll to position [15, 0]
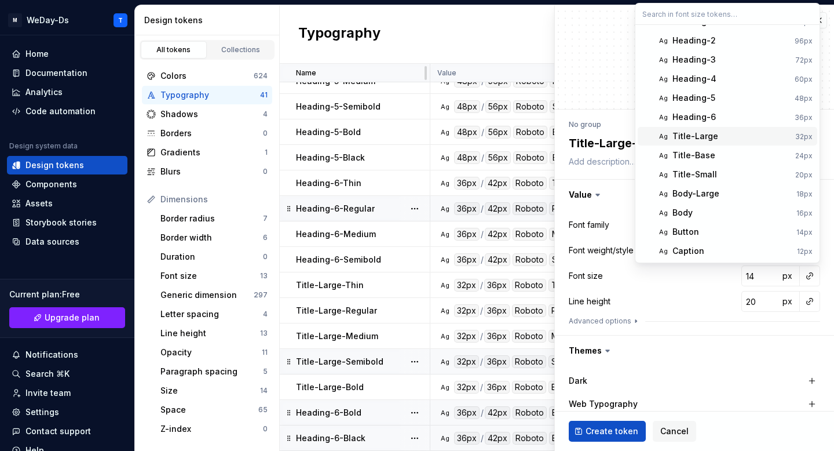
click at [740, 135] on div "Title-Large" at bounding box center [732, 136] width 118 height 12
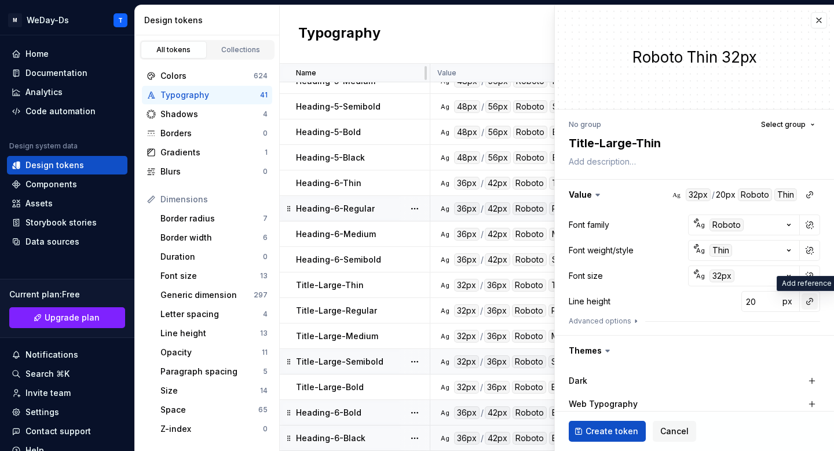
click at [809, 303] on button "button" at bounding box center [810, 301] width 16 height 16
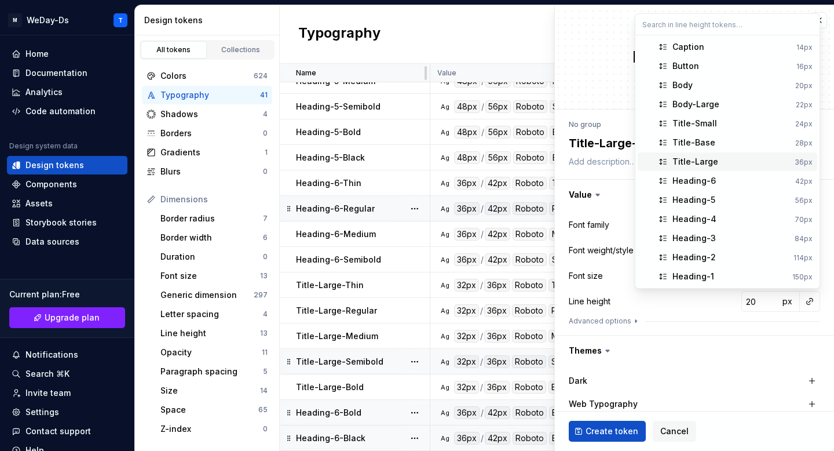
click at [739, 154] on span "Title-Large 36px" at bounding box center [728, 161] width 180 height 19
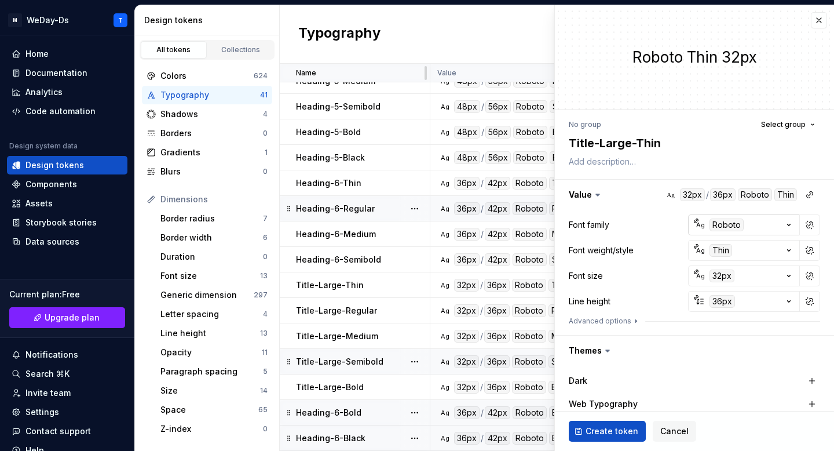
scroll to position [130, 0]
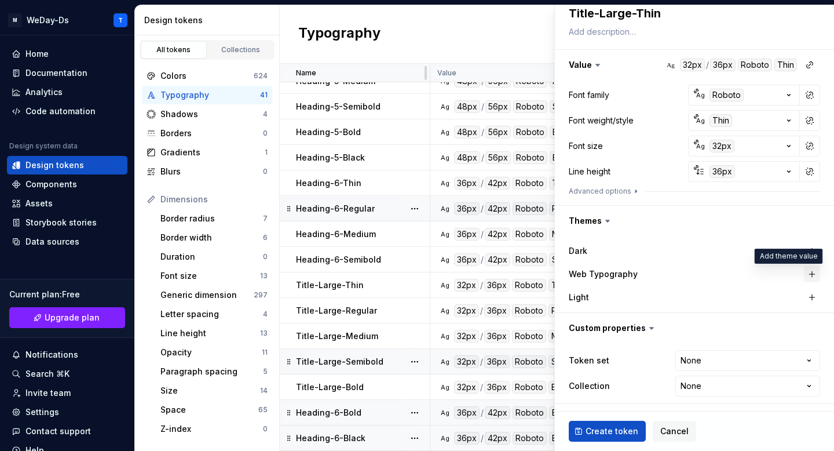
click at [813, 280] on button "button" at bounding box center [812, 274] width 16 height 16
type textarea "*"
click at [801, 356] on html "M WeDay-Ds T Home Documentation Analytics Code automation Design system data De…" at bounding box center [417, 225] width 834 height 451
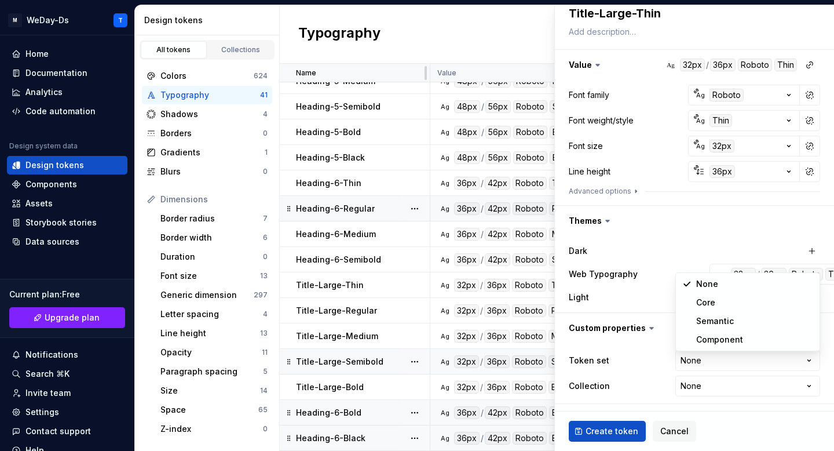
select select "**********"
type textarea "*"
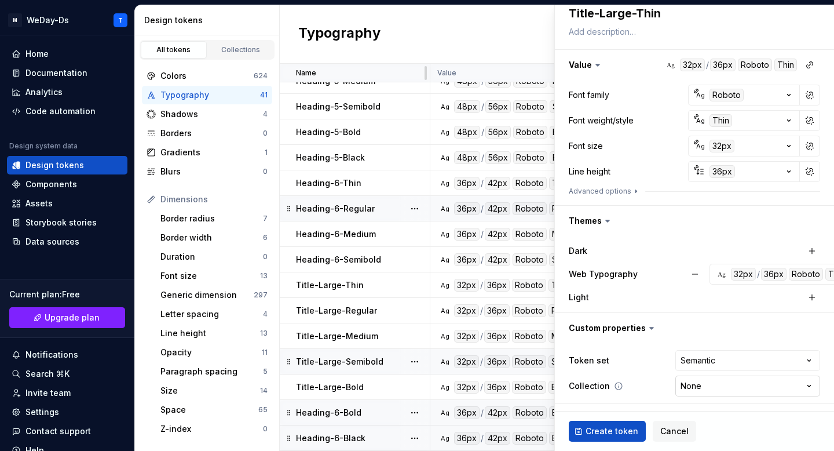
click at [732, 385] on html "M WeDay-Ds T Home Documentation Analytics Code automation Design system data De…" at bounding box center [417, 225] width 834 height 451
select select "**********"
click at [610, 432] on span "Create token" at bounding box center [612, 431] width 53 height 12
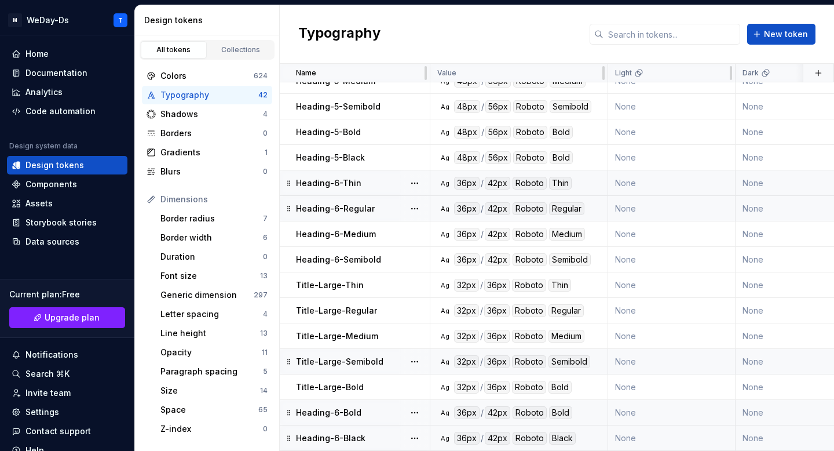
scroll to position [702, 0]
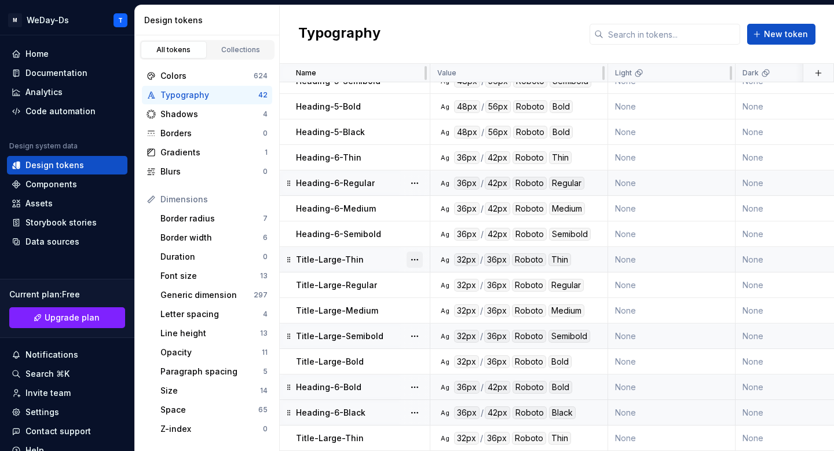
click at [419, 256] on button "button" at bounding box center [415, 259] width 16 height 16
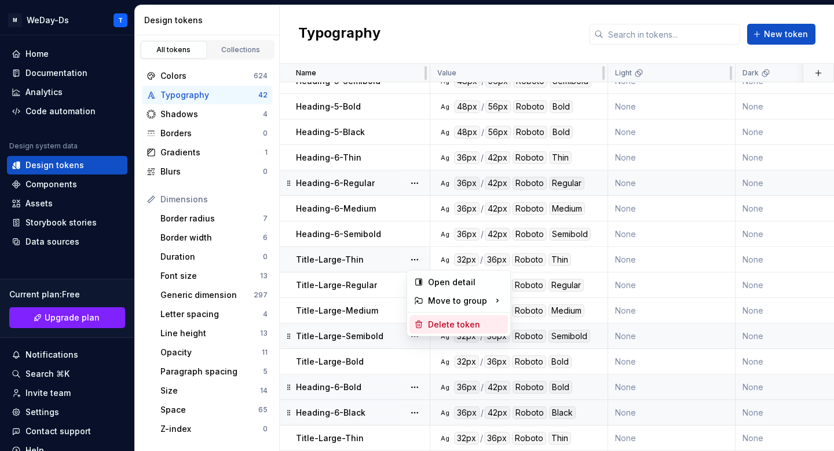
click at [449, 322] on div "Delete token" at bounding box center [465, 325] width 75 height 12
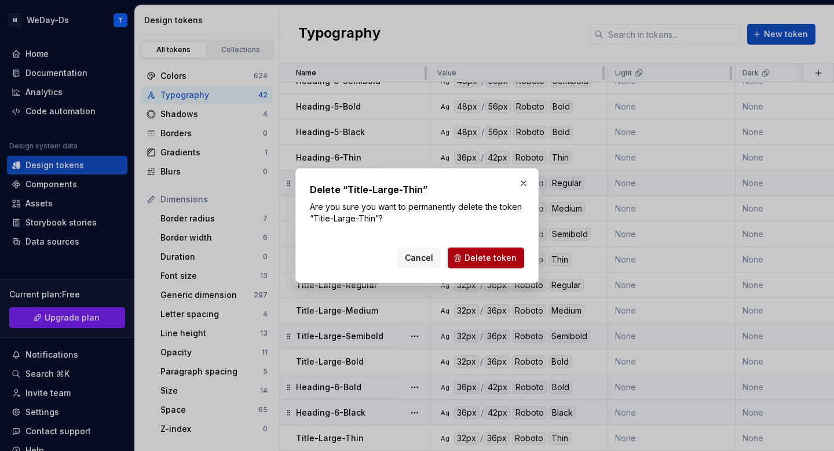
click at [494, 249] on button "Delete token" at bounding box center [486, 257] width 76 height 21
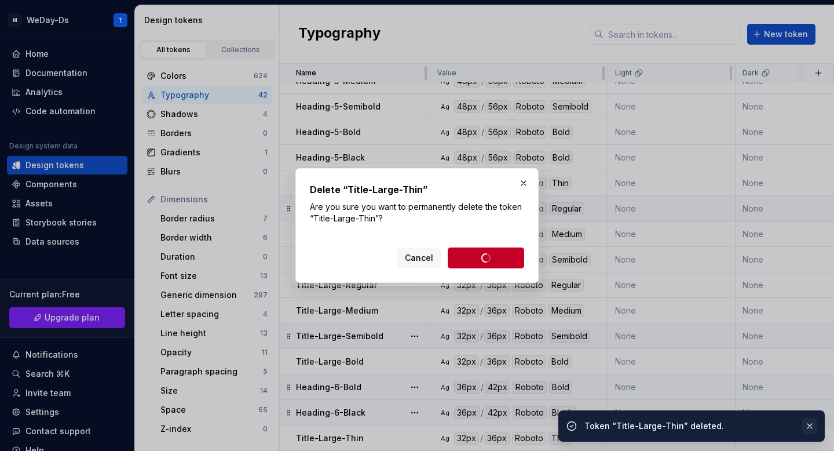
scroll to position [677, 0]
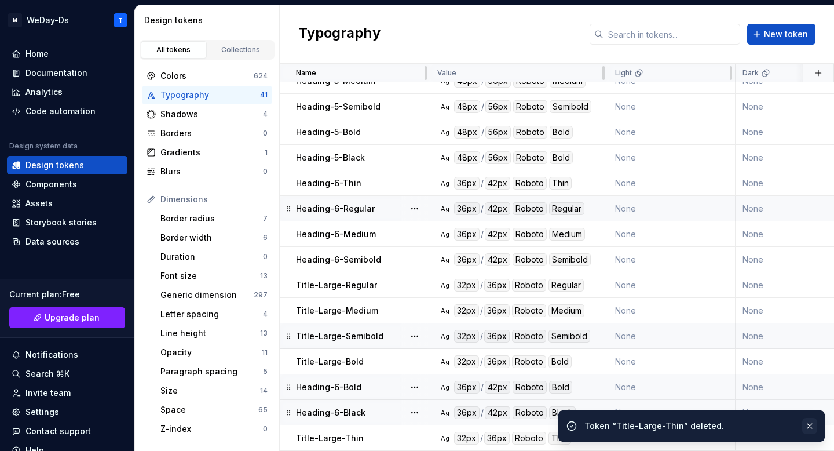
click at [811, 421] on button "button" at bounding box center [809, 426] width 15 height 16
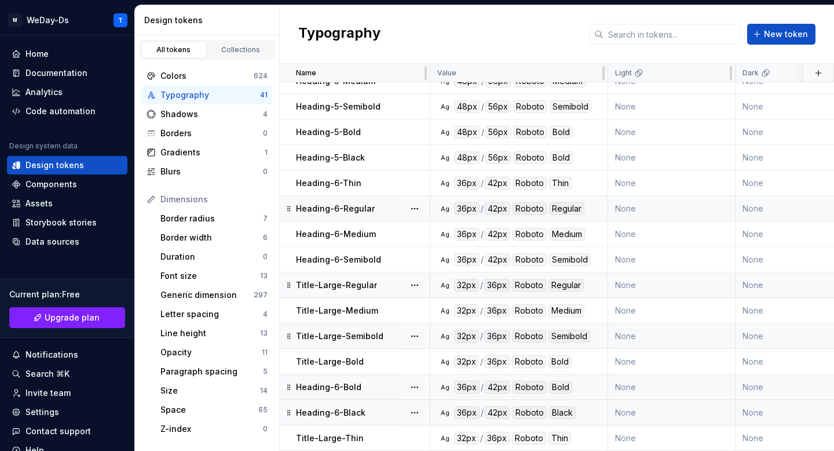
click at [360, 280] on p "Title-Large-Regular" at bounding box center [336, 285] width 81 height 12
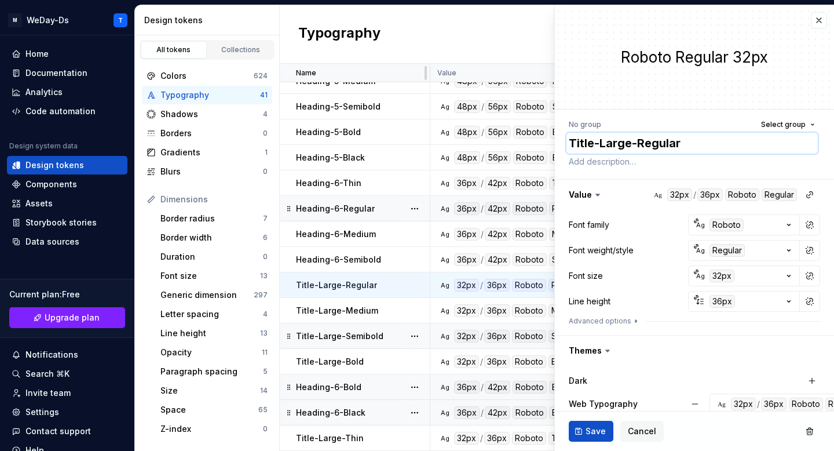
click at [675, 144] on textarea "Title-Large-Regular" at bounding box center [692, 143] width 251 height 21
click at [819, 14] on button "button" at bounding box center [819, 20] width 16 height 16
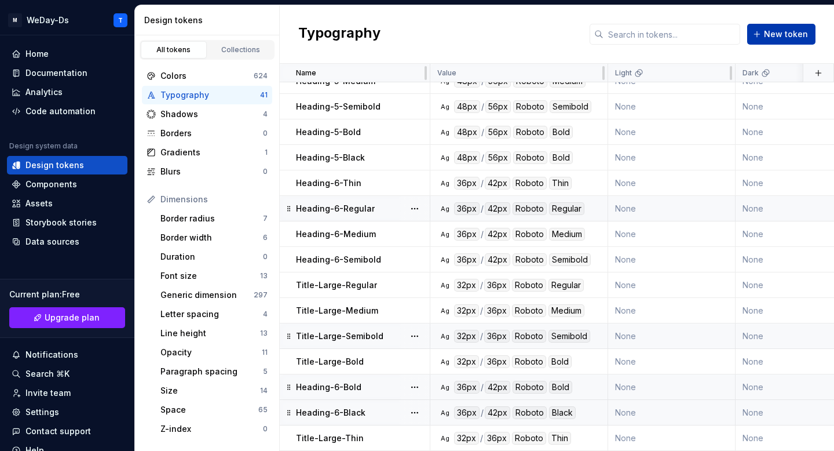
click at [779, 34] on span "New token" at bounding box center [786, 34] width 44 height 12
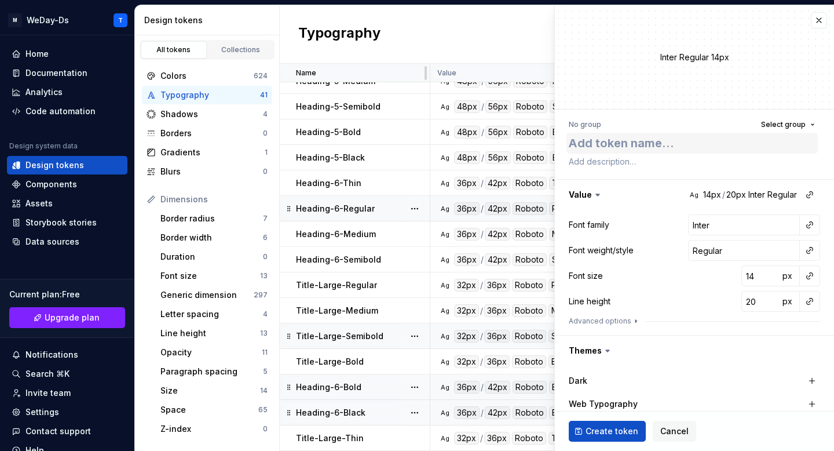
type textarea "*"
type textarea "Title-Large-Regular"
click at [811, 223] on button "button" at bounding box center [810, 225] width 16 height 16
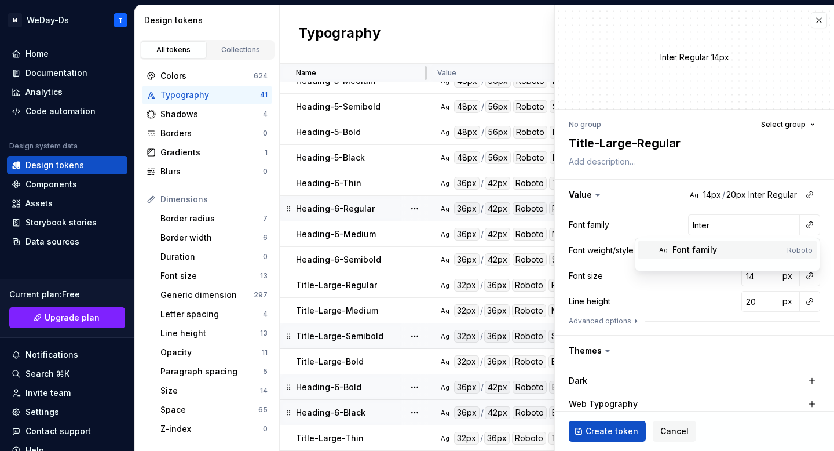
click at [759, 253] on div "Font family" at bounding box center [728, 250] width 110 height 12
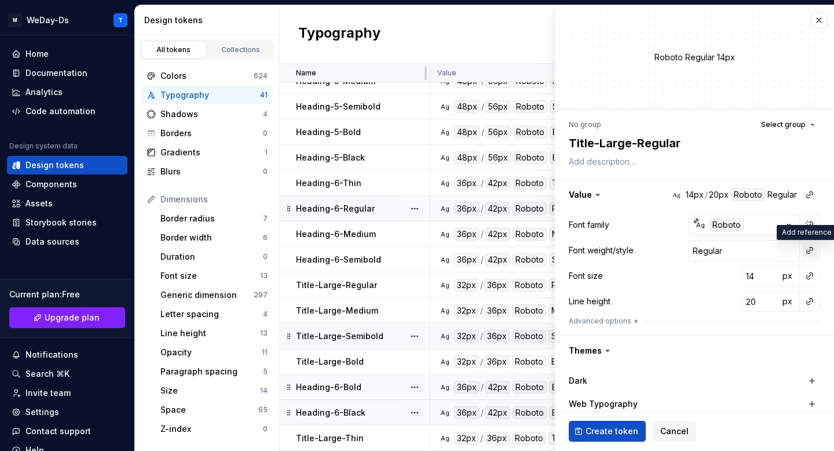
click at [809, 250] on button "button" at bounding box center [810, 250] width 16 height 16
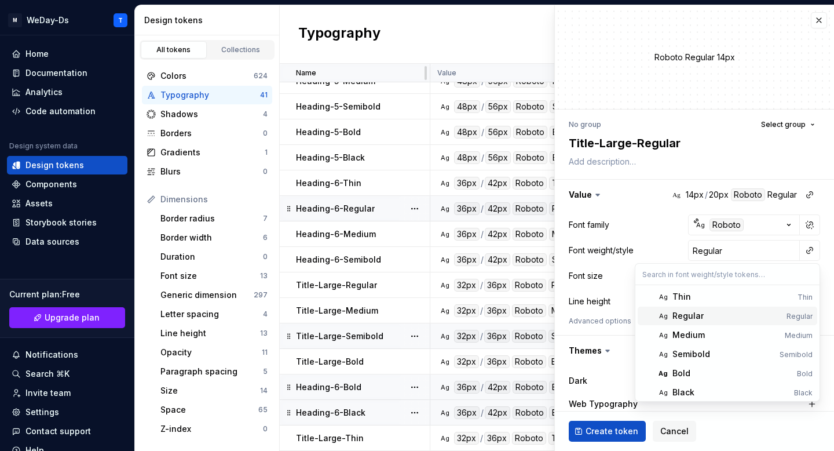
click at [724, 313] on div "Regular" at bounding box center [727, 316] width 109 height 12
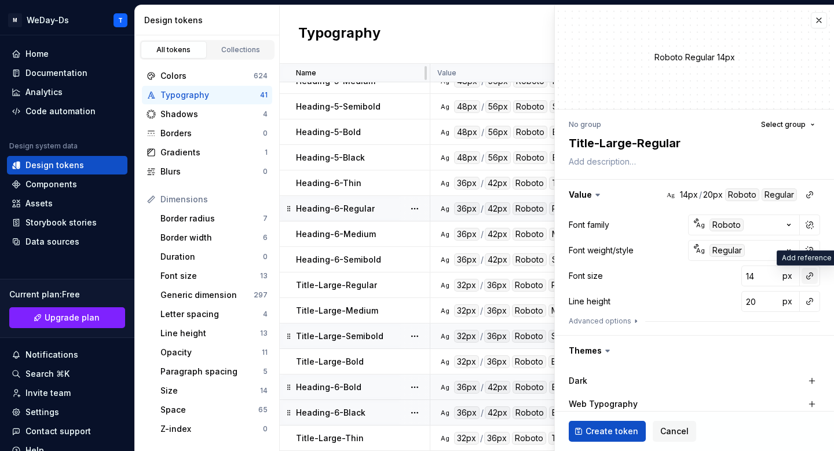
click at [809, 271] on button "button" at bounding box center [810, 276] width 16 height 16
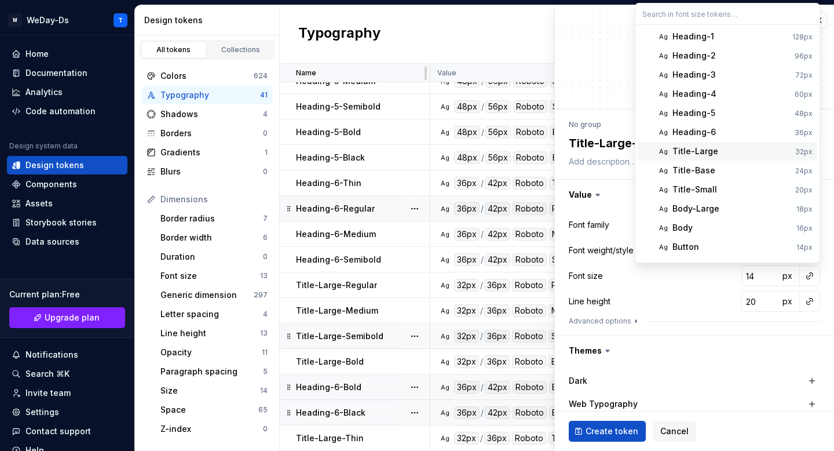
click at [729, 154] on div "Title-Large" at bounding box center [732, 151] width 118 height 12
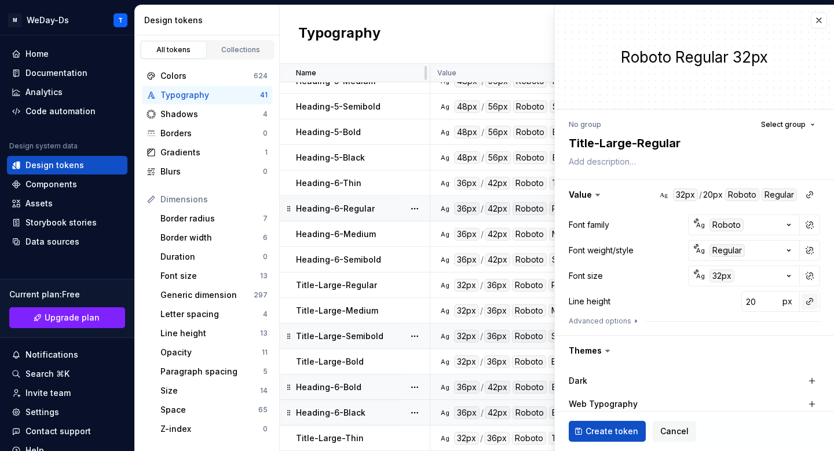
click at [810, 303] on button "button" at bounding box center [810, 301] width 16 height 16
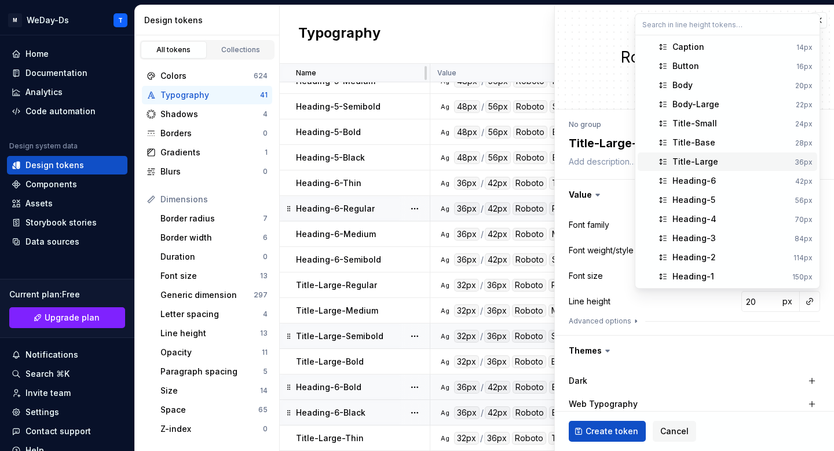
click at [724, 159] on div "Title-Large" at bounding box center [732, 162] width 118 height 12
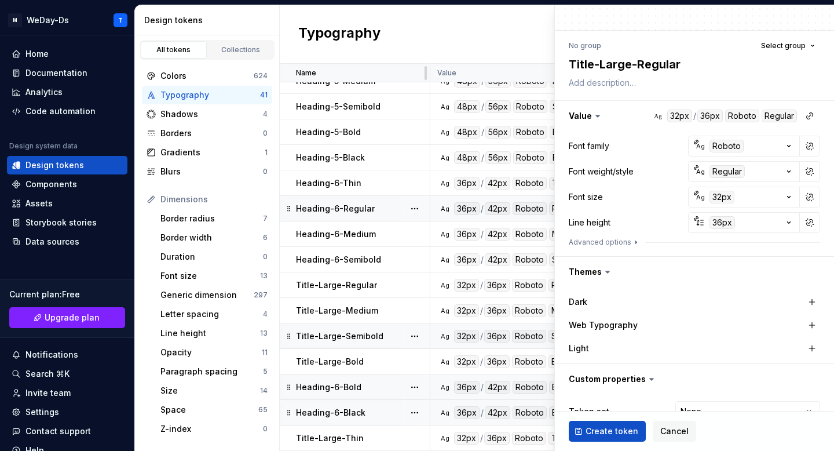
scroll to position [130, 0]
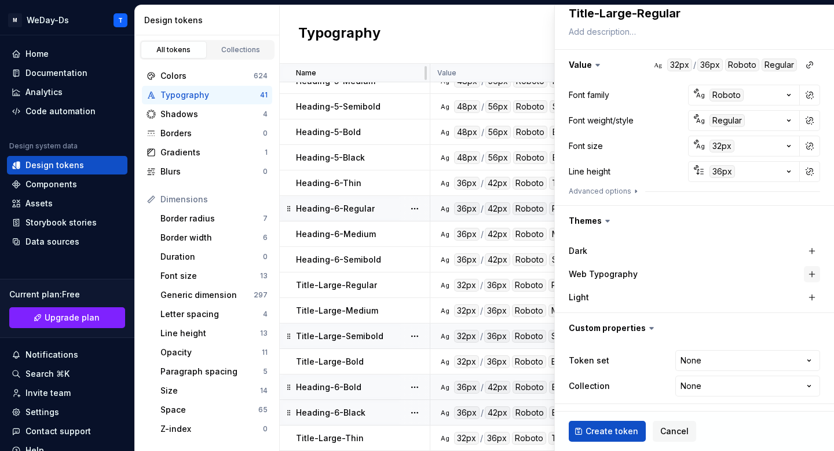
click at [810, 276] on button "button" at bounding box center [812, 274] width 16 height 16
type textarea "*"
click at [792, 356] on html "M WeDay-Ds T Home Documentation Analytics Code automation Design system data De…" at bounding box center [417, 225] width 834 height 451
select select "**********"
type textarea "*"
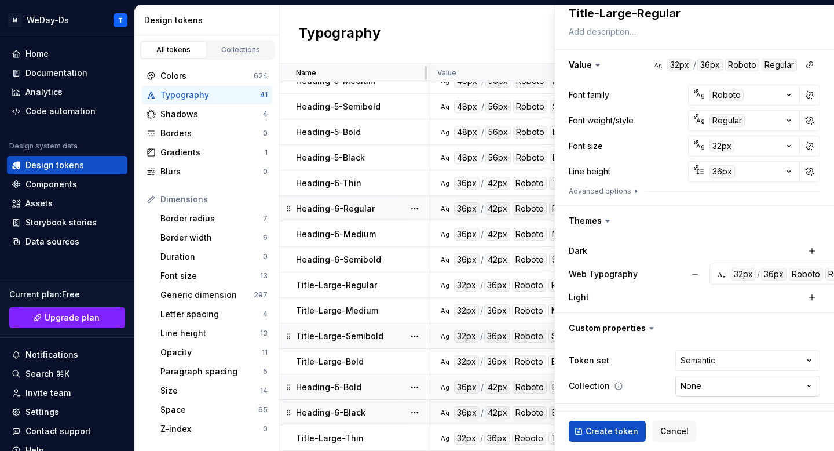
click at [758, 385] on html "M WeDay-Ds T Home Documentation Analytics Code automation Design system data De…" at bounding box center [417, 225] width 834 height 451
select select "**********"
click at [605, 431] on span "Create token" at bounding box center [612, 431] width 53 height 12
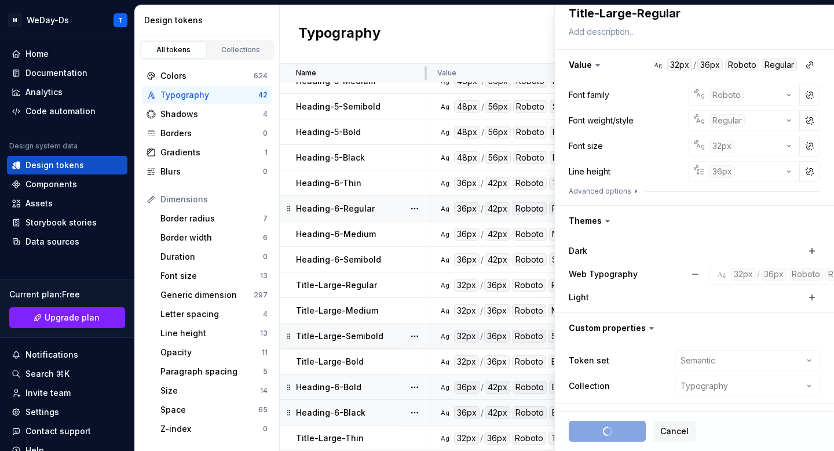
scroll to position [702, 0]
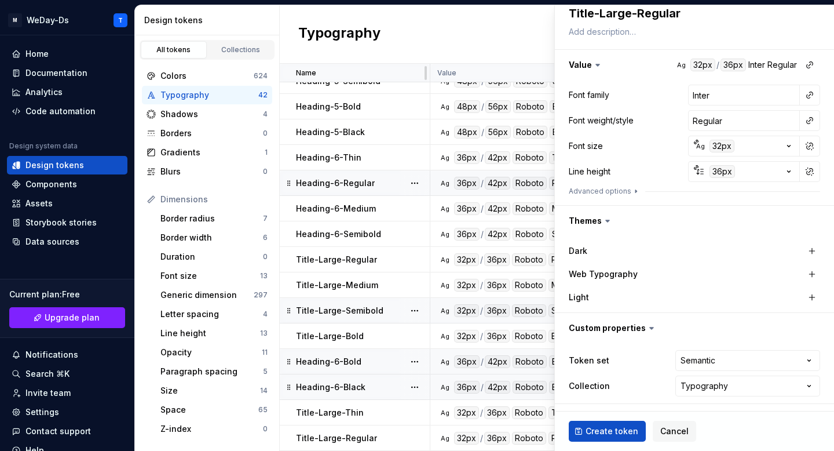
type textarea "*"
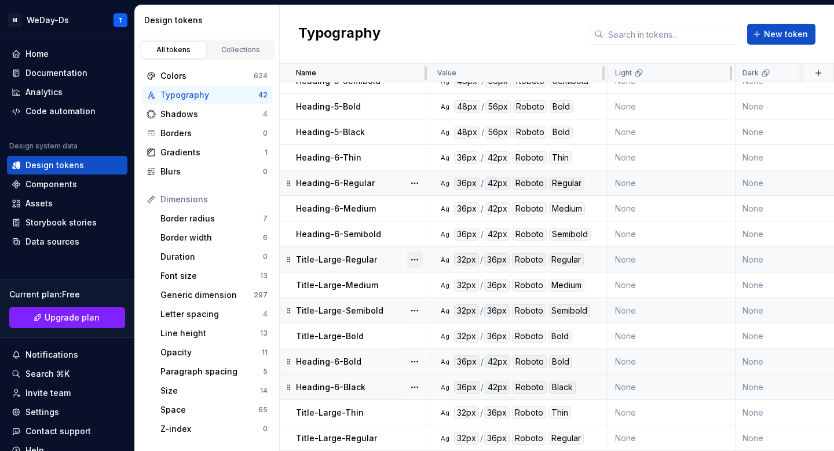
click at [418, 258] on button "button" at bounding box center [415, 259] width 16 height 16
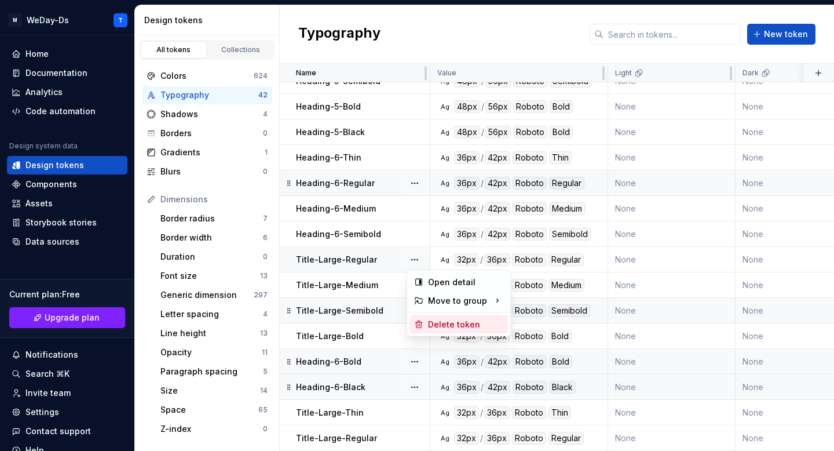
click at [465, 322] on div "Delete token" at bounding box center [465, 325] width 75 height 12
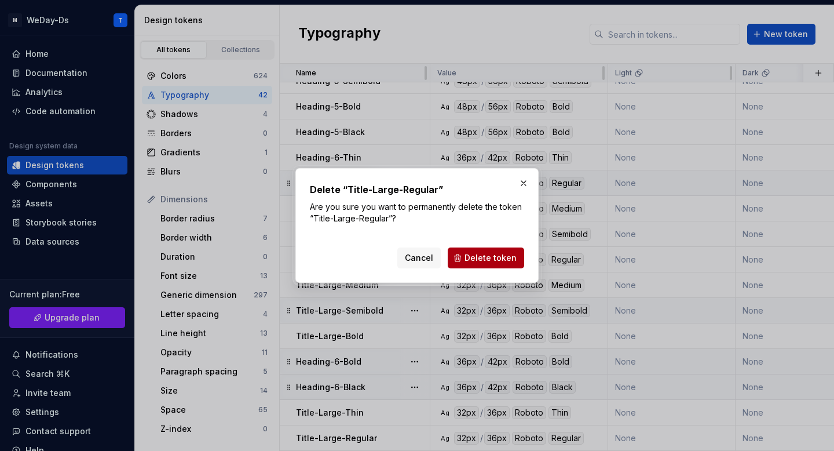
click at [492, 254] on span "Delete token" at bounding box center [491, 258] width 52 height 12
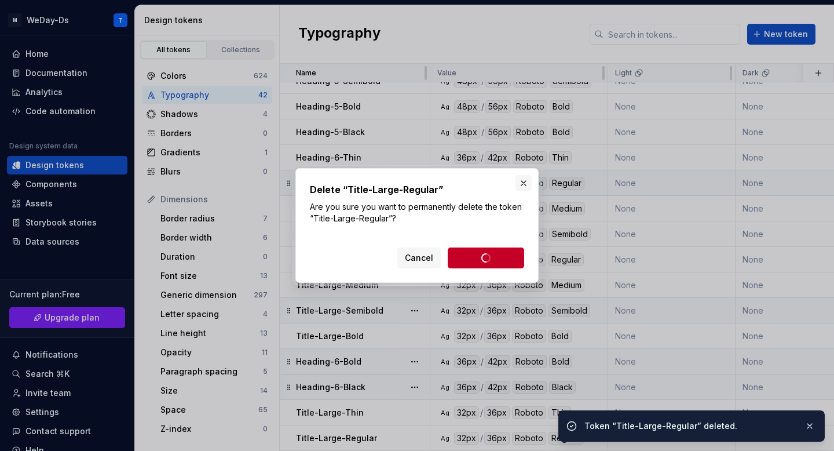
click at [524, 184] on button "button" at bounding box center [524, 183] width 16 height 16
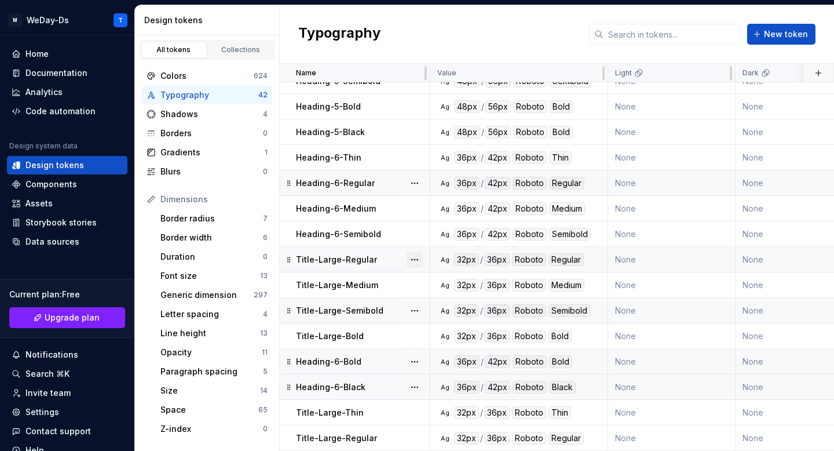
click at [415, 257] on button "button" at bounding box center [415, 259] width 16 height 16
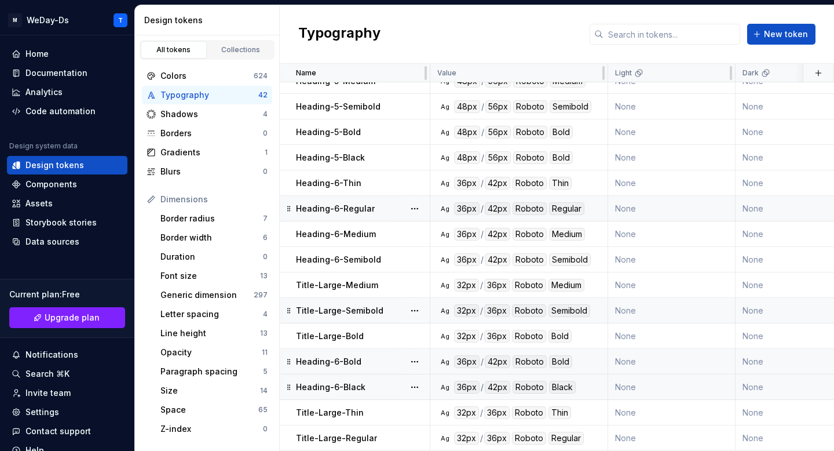
scroll to position [677, 0]
click at [414, 283] on button "button" at bounding box center [415, 285] width 16 height 16
click at [454, 348] on div "Delete token" at bounding box center [465, 350] width 75 height 12
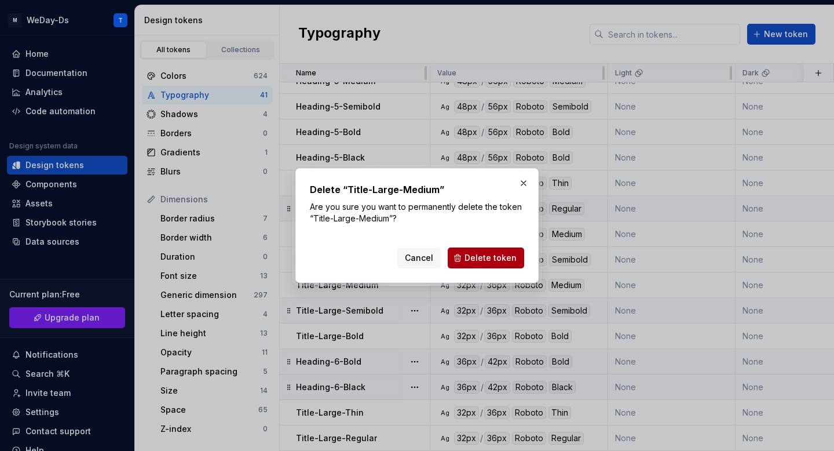
click at [487, 264] on button "Delete token" at bounding box center [486, 257] width 76 height 21
click at [525, 179] on button "button" at bounding box center [524, 183] width 16 height 16
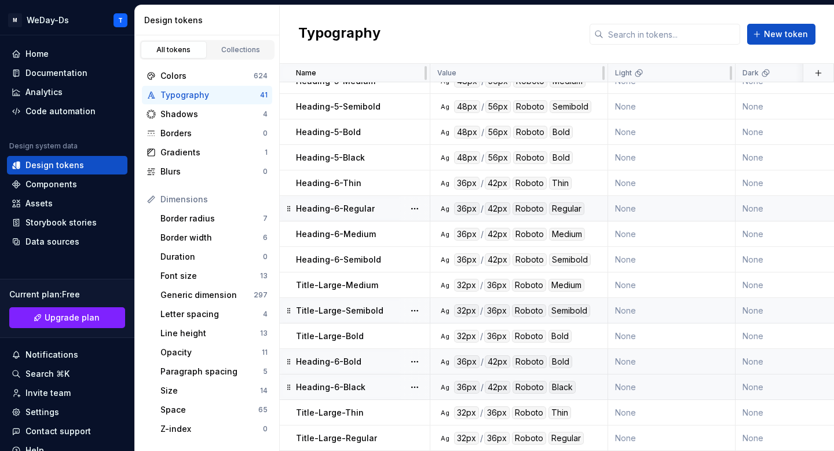
scroll to position [651, 0]
click at [418, 312] on button "button" at bounding box center [415, 310] width 16 height 16
click at [447, 373] on td "Ag 36px / 42px Roboto Bold" at bounding box center [519, 361] width 178 height 25
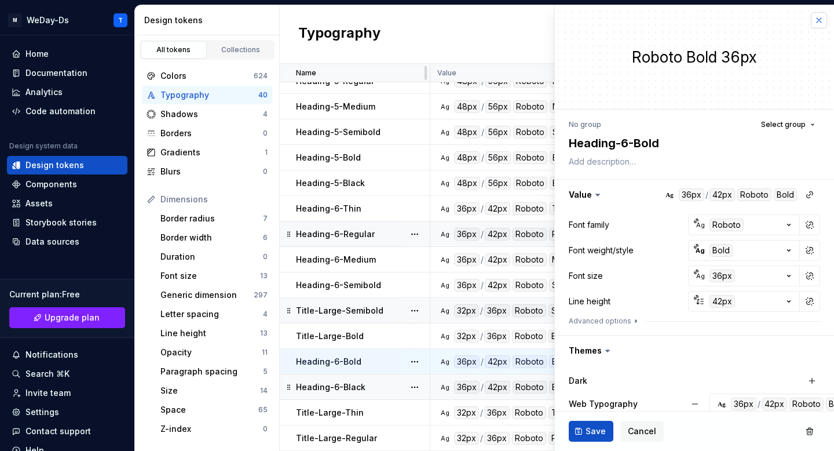
click at [817, 20] on button "button" at bounding box center [819, 20] width 16 height 16
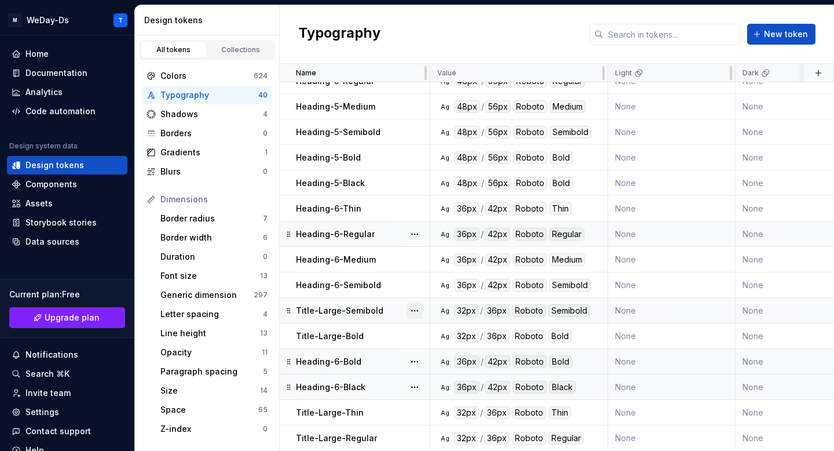
click at [418, 309] on button "button" at bounding box center [415, 310] width 16 height 16
click at [448, 374] on div "Delete token" at bounding box center [465, 376] width 75 height 12
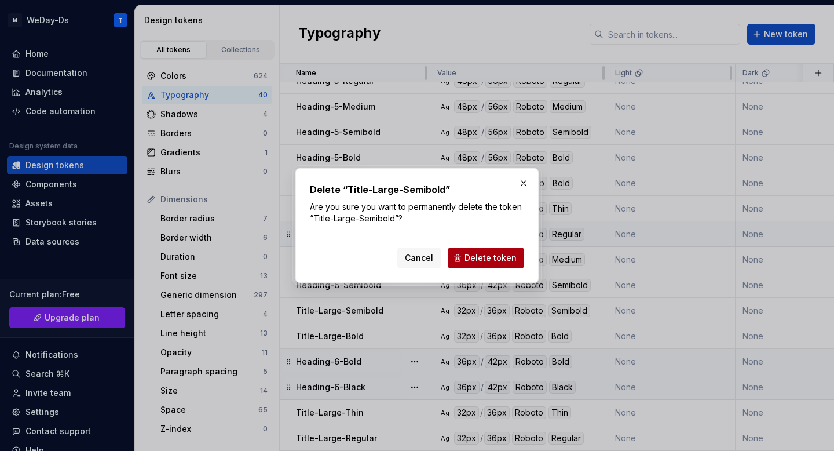
click at [488, 257] on span "Delete token" at bounding box center [491, 258] width 52 height 12
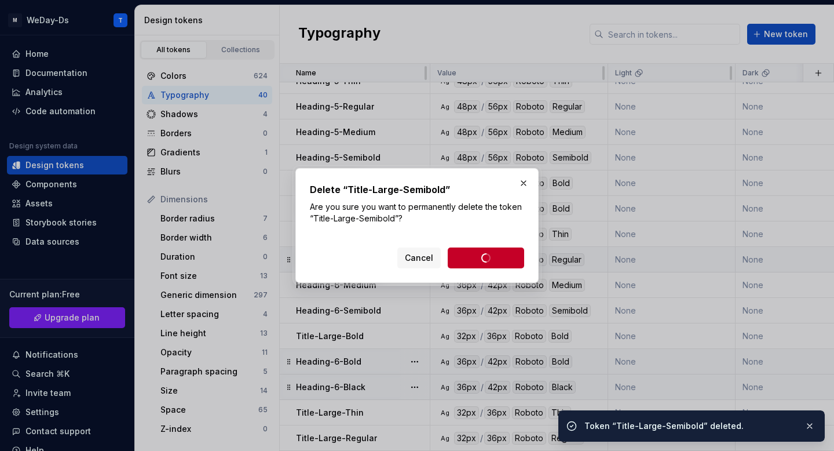
scroll to position [626, 0]
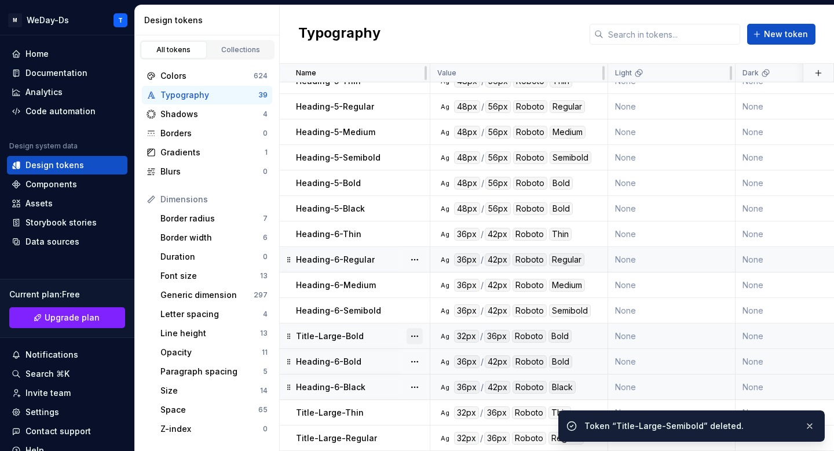
click at [417, 334] on button "button" at bounding box center [415, 336] width 16 height 16
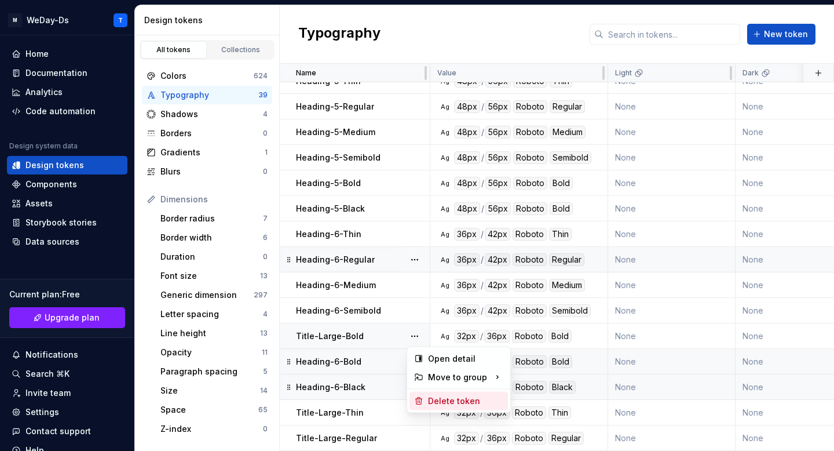
click at [452, 394] on div "Delete token" at bounding box center [459, 401] width 98 height 19
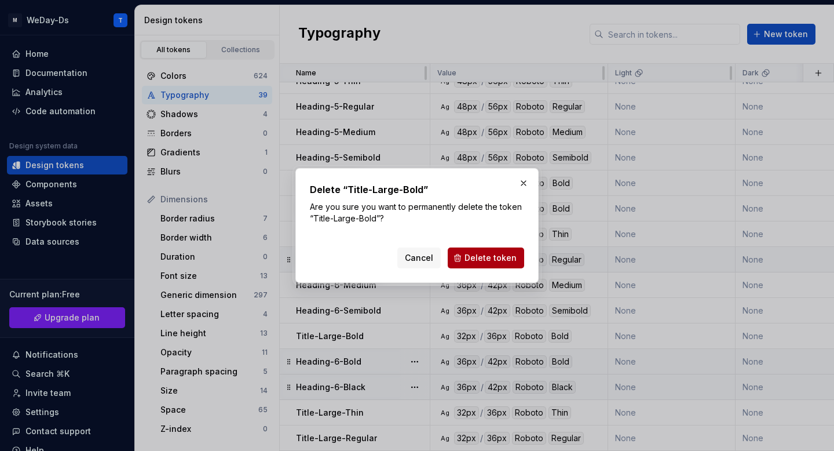
click at [501, 260] on span "Delete token" at bounding box center [491, 258] width 52 height 12
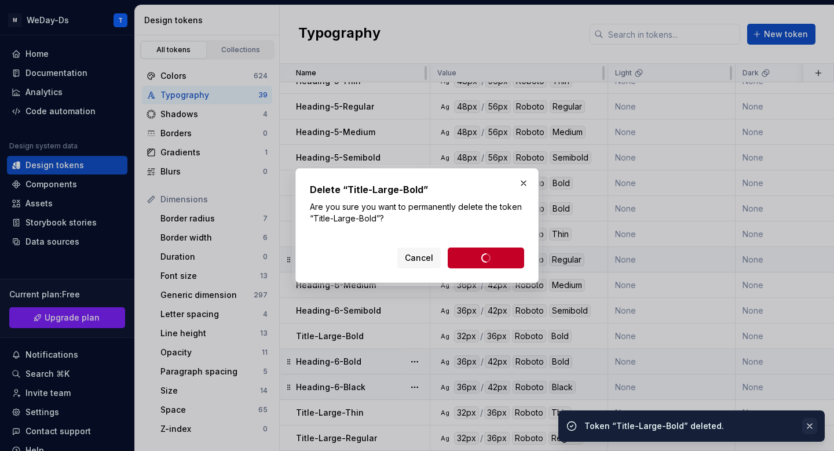
click at [815, 424] on button "button" at bounding box center [809, 426] width 15 height 16
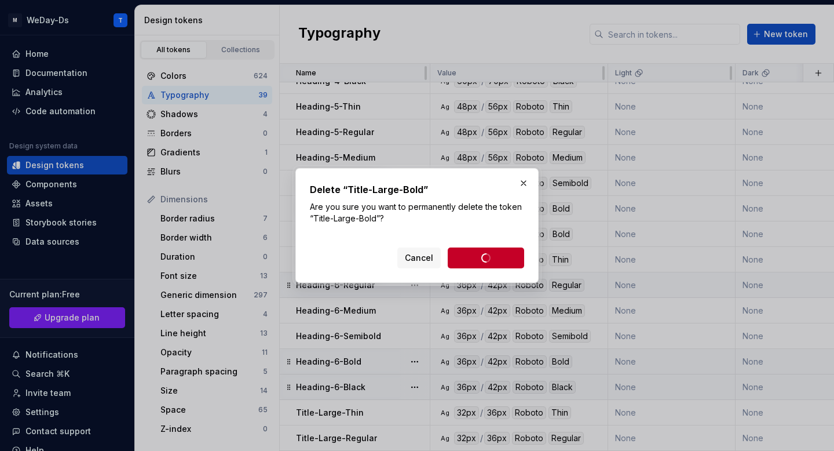
scroll to position [600, 0]
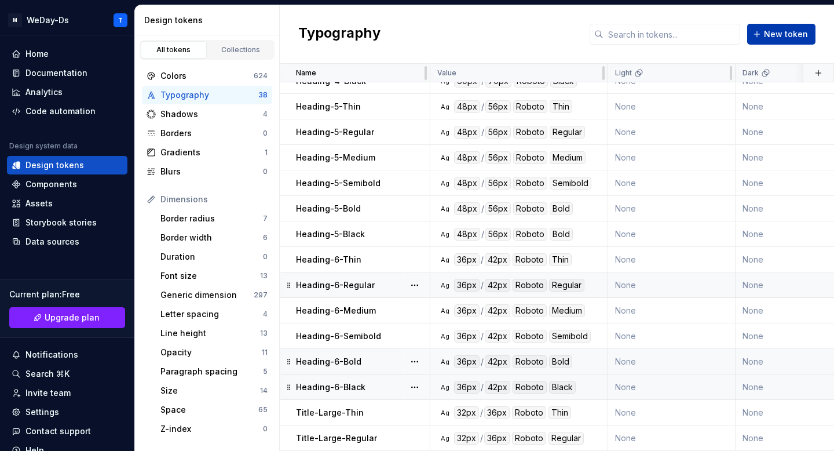
click at [780, 39] on span "New token" at bounding box center [786, 34] width 44 height 12
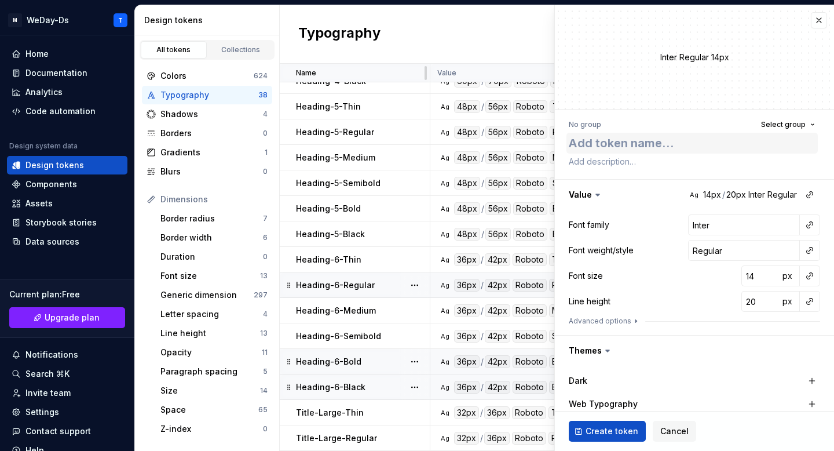
type textarea "*"
type textarea "Title-Large-Regular"
click at [651, 145] on textarea "Title-Large-Regular" at bounding box center [692, 143] width 251 height 21
type textarea "*"
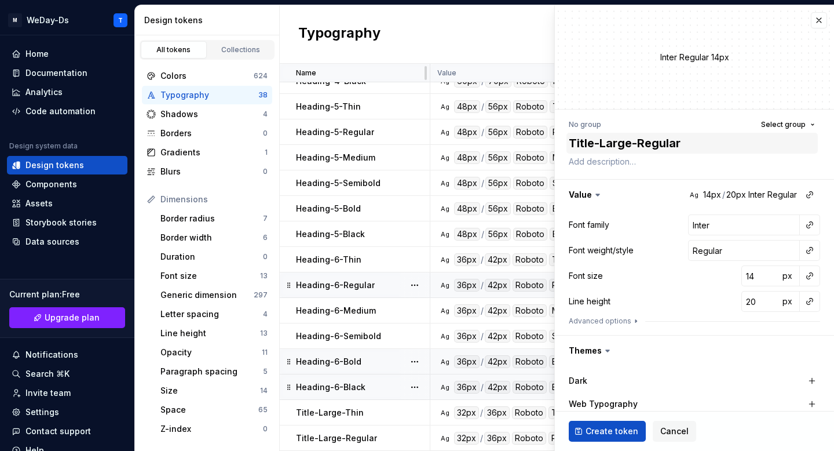
type textarea "Title-Large-M"
type textarea "*"
type textarea "Title-Large-Me"
type textarea "*"
type textarea "Title-Large-Med"
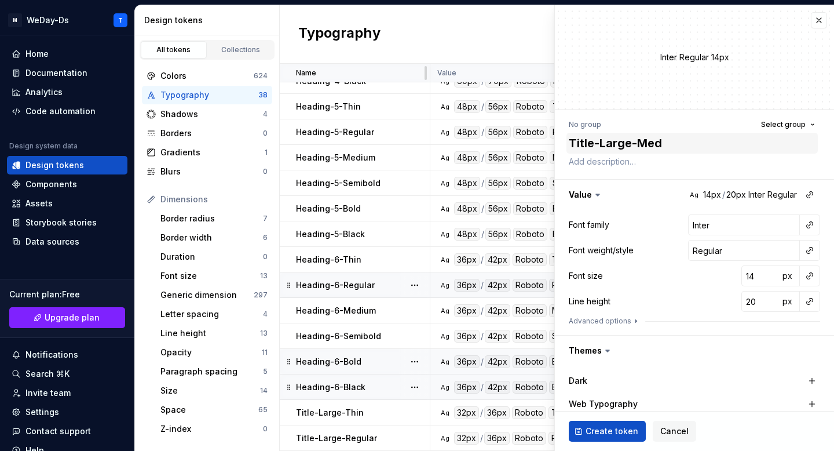
type textarea "*"
type textarea "Title-Large-Medi"
type textarea "*"
type textarea "Title-Large-Med"
type textarea "*"
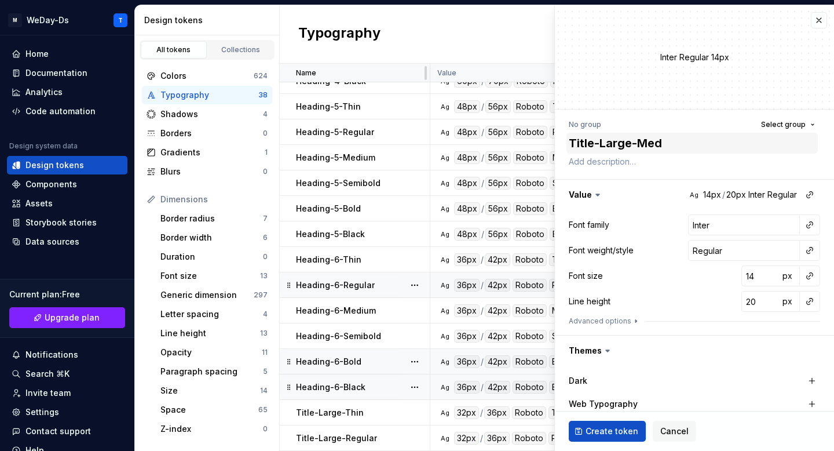
type textarea "Title-Large-Medi"
type textarea "*"
type textarea "Title-Large-Mediu"
type textarea "*"
type textarea "Title-Large-Medium"
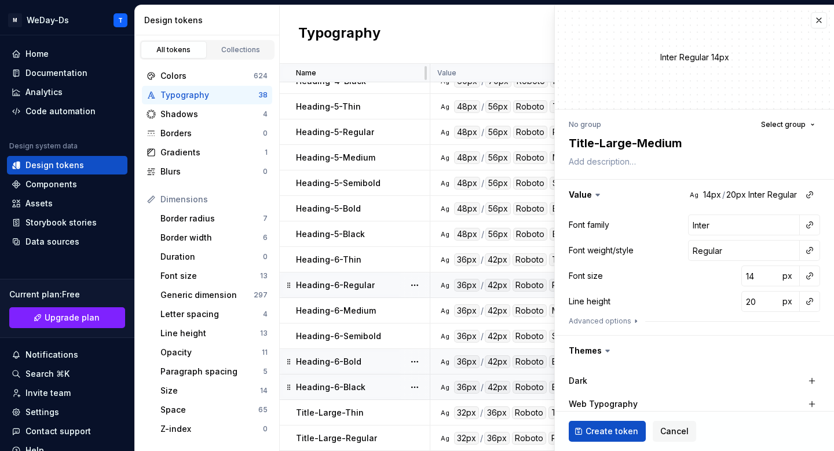
click at [818, 229] on div at bounding box center [810, 224] width 21 height 21
click at [808, 228] on button "button" at bounding box center [810, 225] width 16 height 16
click at [751, 247] on div "Font family" at bounding box center [728, 250] width 110 height 12
click at [811, 253] on button "button" at bounding box center [810, 250] width 16 height 16
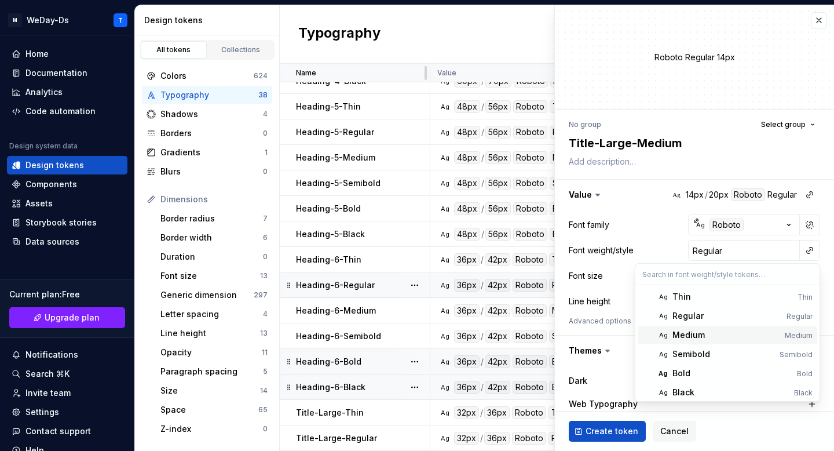
click at [717, 335] on div "Medium" at bounding box center [727, 335] width 108 height 12
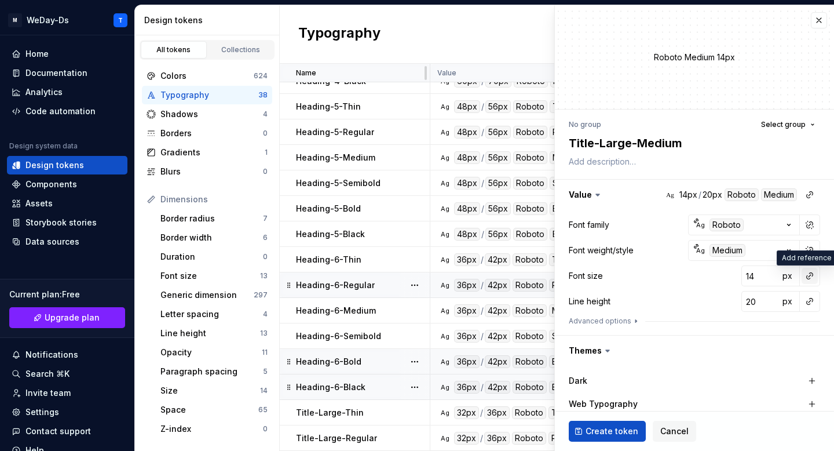
click at [810, 276] on button "button" at bounding box center [810, 276] width 16 height 16
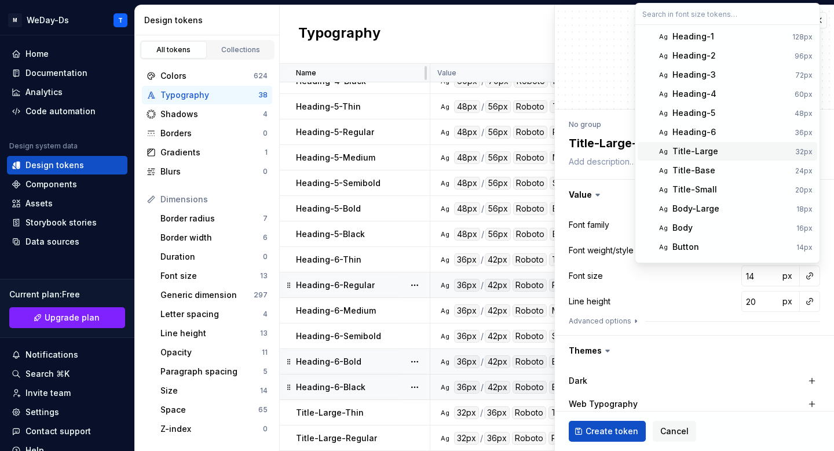
click at [718, 152] on div "Title-Large" at bounding box center [732, 151] width 118 height 12
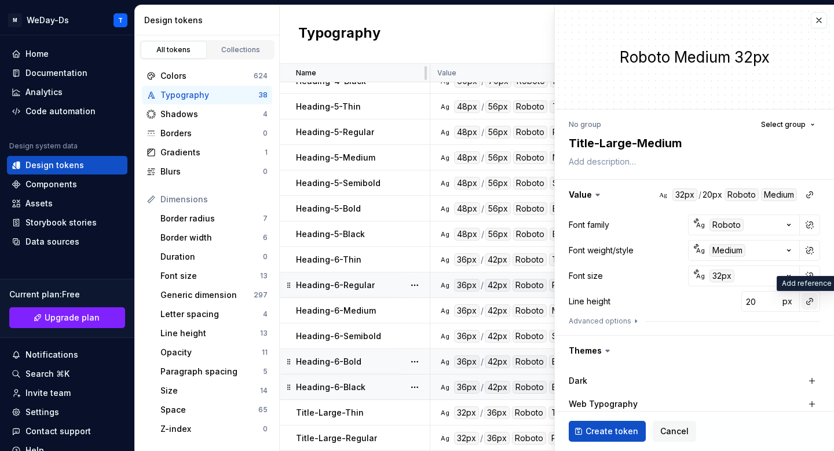
click at [808, 306] on button "button" at bounding box center [810, 301] width 16 height 16
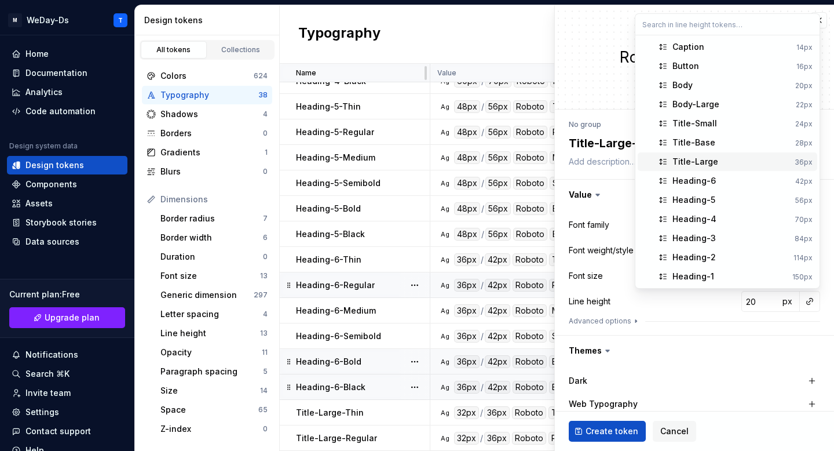
click at [739, 170] on span "Title-Large 36px" at bounding box center [728, 161] width 180 height 19
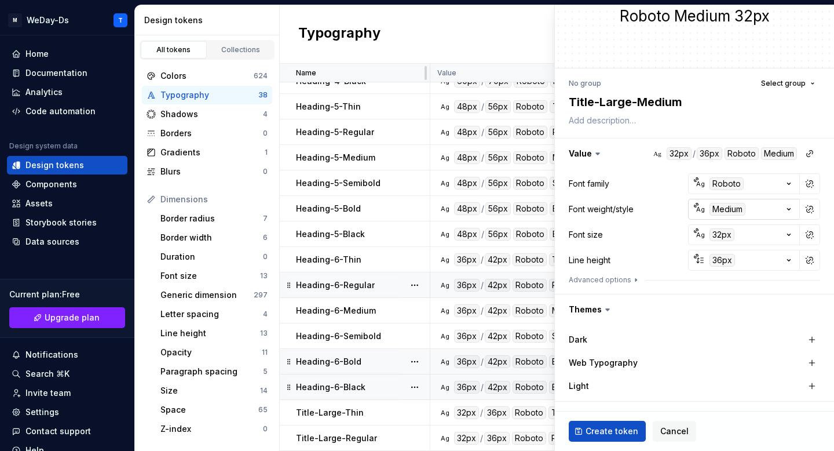
scroll to position [130, 0]
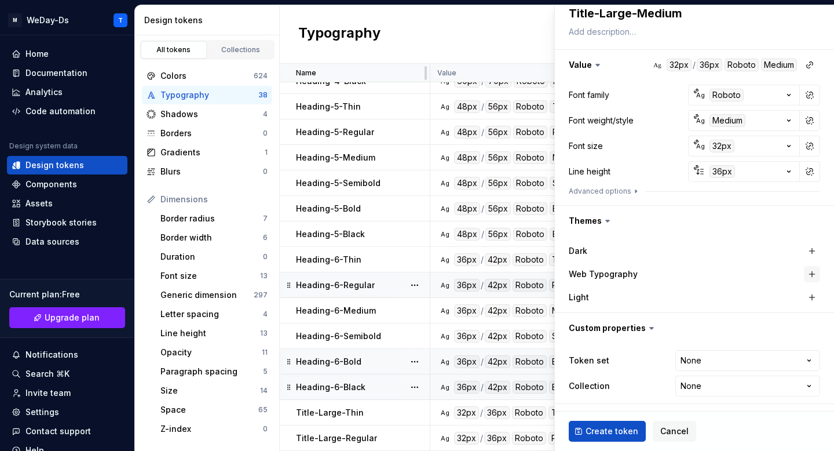
click at [811, 276] on button "button" at bounding box center [812, 274] width 16 height 16
type textarea "*"
click at [739, 367] on html "M WeDay-Ds T Home Documentation Analytics Code automation Design system data De…" at bounding box center [417, 225] width 834 height 451
select select "**********"
type textarea "*"
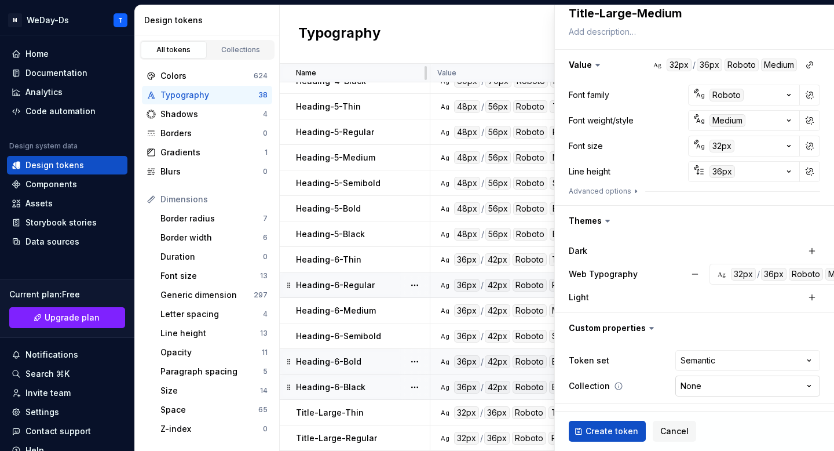
click at [727, 384] on html "M WeDay-Ds T Home Documentation Analytics Code automation Design system data De…" at bounding box center [417, 225] width 834 height 451
select select "**********"
click at [618, 428] on span "Create token" at bounding box center [612, 431] width 53 height 12
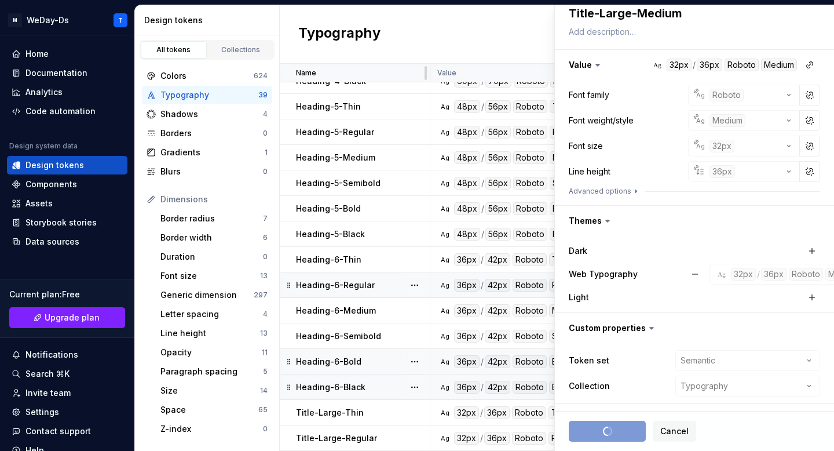
scroll to position [626, 0]
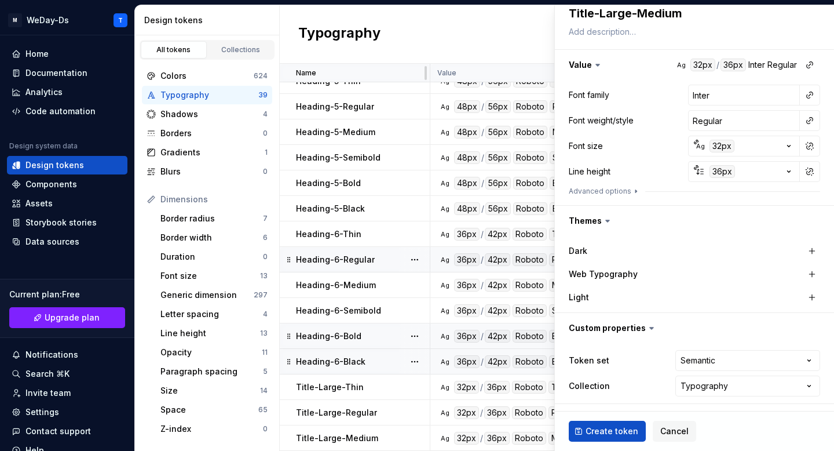
type textarea "*"
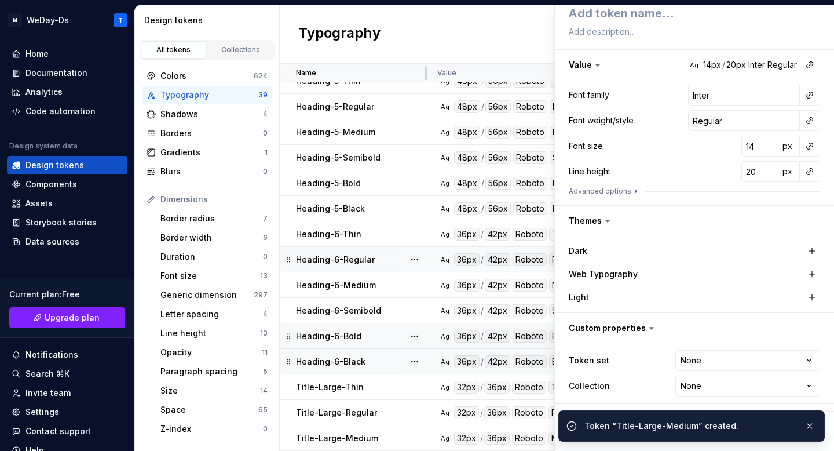
scroll to position [0, 0]
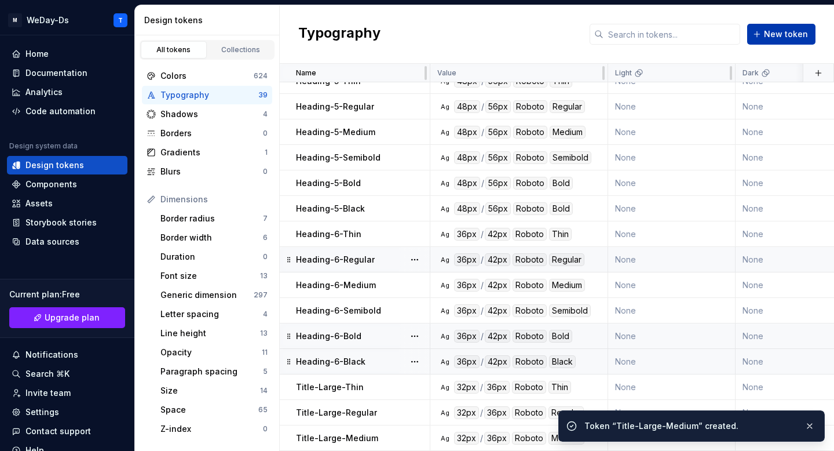
click at [796, 27] on button "New token" at bounding box center [781, 34] width 68 height 21
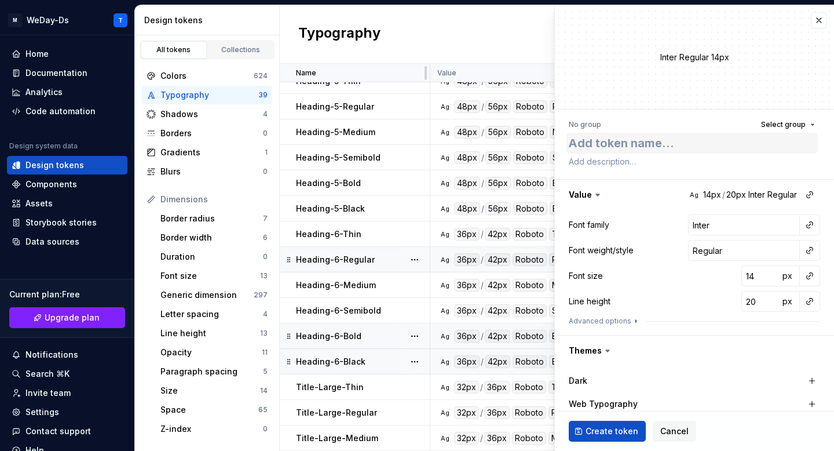
click at [660, 148] on textarea at bounding box center [692, 143] width 251 height 21
type textarea "*"
type textarea "Title-Large-Regular"
click at [658, 147] on textarea "Title-Large-Regular" at bounding box center [692, 143] width 251 height 21
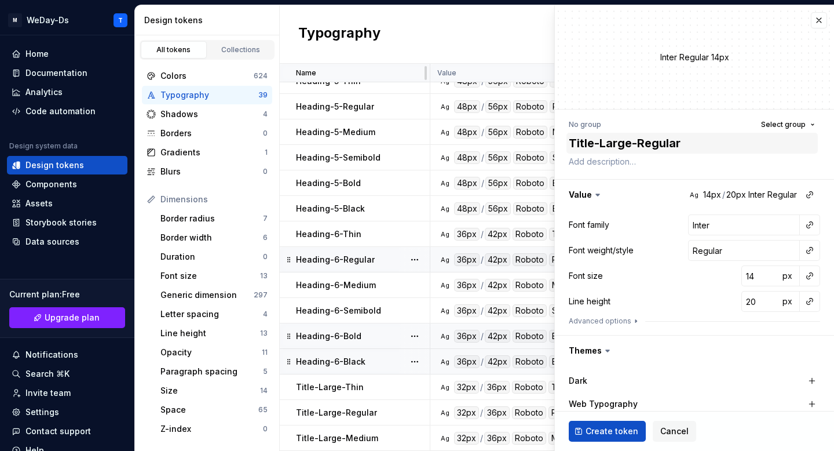
type textarea "*"
type textarea "Title-Large-S"
type textarea "*"
type textarea "Title-Large-Se"
type textarea "*"
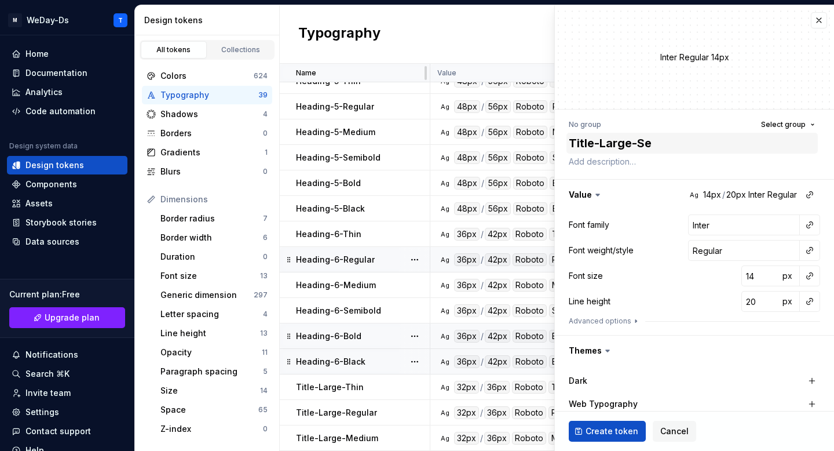
type textarea "Title-Large-Sem"
type textarea "*"
type textarea "Title-Large-Semi"
type textarea "*"
type textarea "Title-Large-Semib"
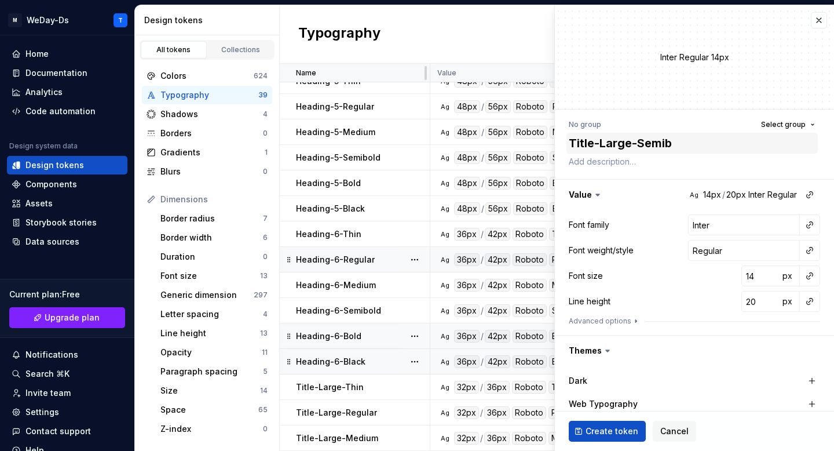
type textarea "*"
type textarea "Title-Large-Semibo"
type textarea "*"
type textarea "Title-Large-Semibol"
type textarea "*"
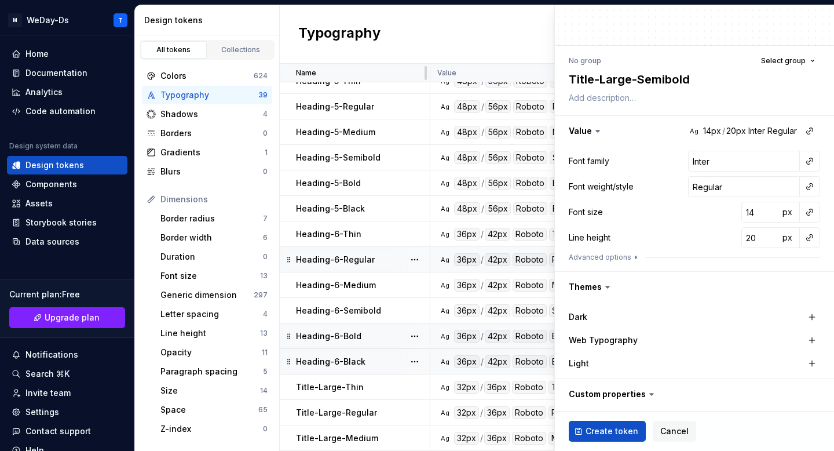
scroll to position [130, 0]
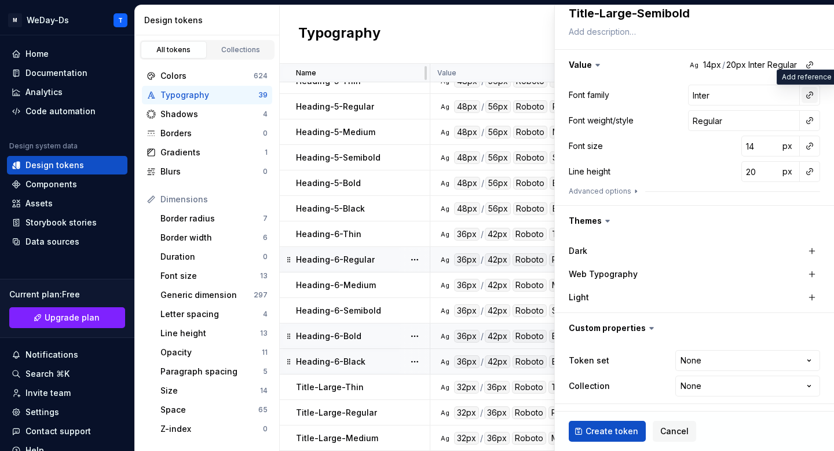
type textarea "Title-Large-Semibold"
click at [813, 97] on button "button" at bounding box center [810, 95] width 16 height 16
click at [760, 122] on div "Font family" at bounding box center [728, 120] width 110 height 12
click at [818, 126] on div at bounding box center [810, 120] width 21 height 21
click at [806, 122] on button "button" at bounding box center [810, 120] width 16 height 16
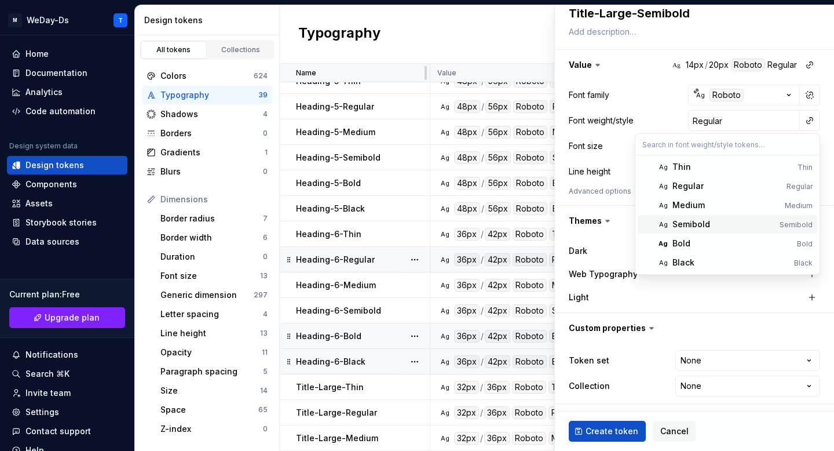
click at [706, 216] on span "Ag Semibold Semibold" at bounding box center [728, 224] width 180 height 19
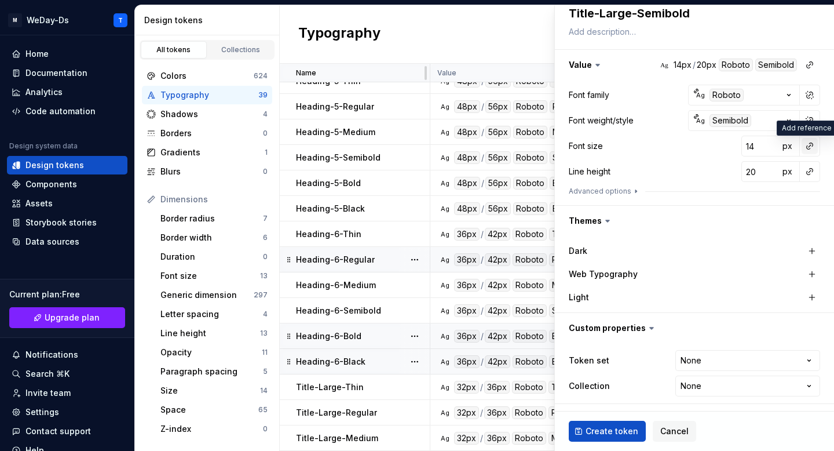
click at [808, 149] on button "button" at bounding box center [810, 146] width 16 height 16
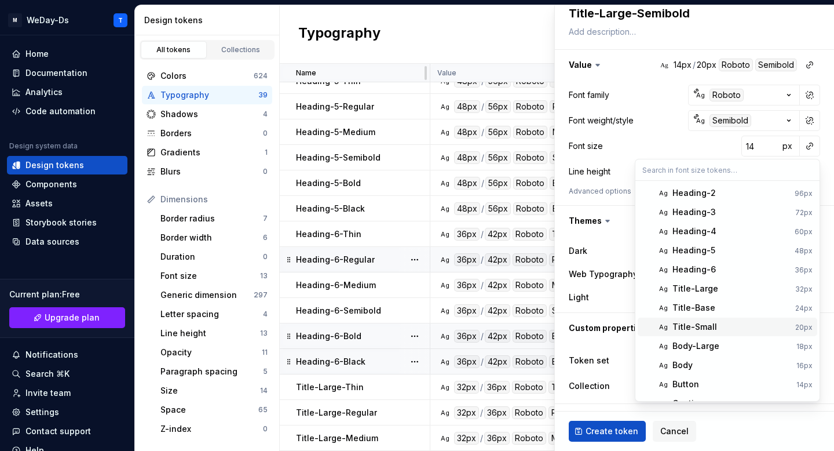
scroll to position [20, 0]
click at [738, 281] on span "Ag Title-Large 32px" at bounding box center [728, 287] width 180 height 19
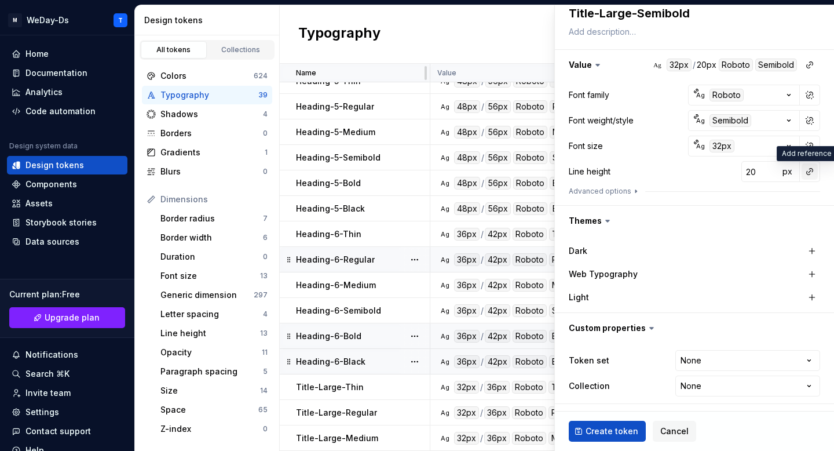
click at [809, 174] on button "button" at bounding box center [810, 171] width 16 height 16
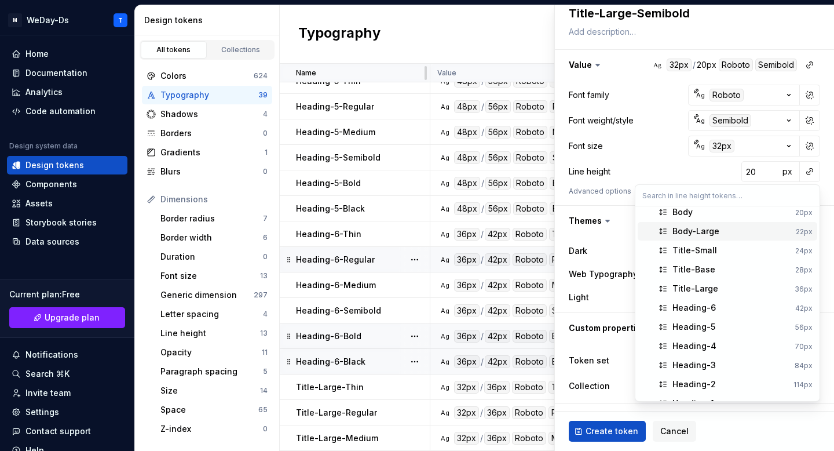
scroll to position [45, 0]
click at [721, 291] on div "Title-Large" at bounding box center [732, 288] width 118 height 12
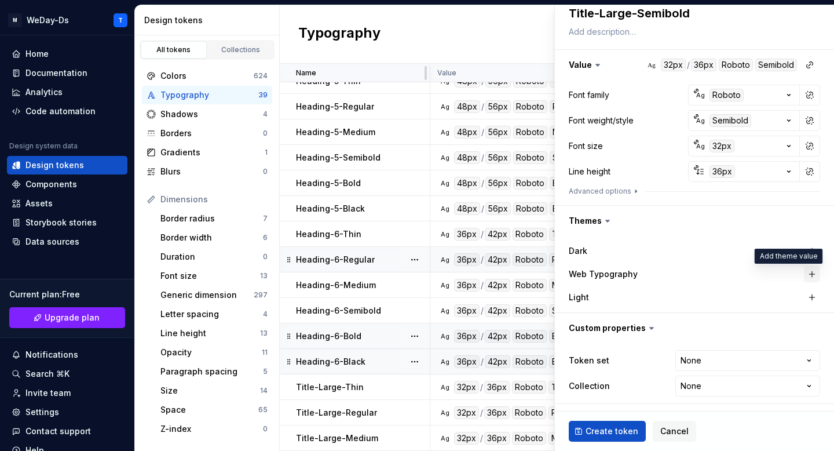
click at [811, 272] on button "button" at bounding box center [812, 274] width 16 height 16
type textarea "*"
click at [768, 356] on html "M WeDay-Ds T Home Documentation Analytics Code automation Design system data De…" at bounding box center [417, 225] width 834 height 451
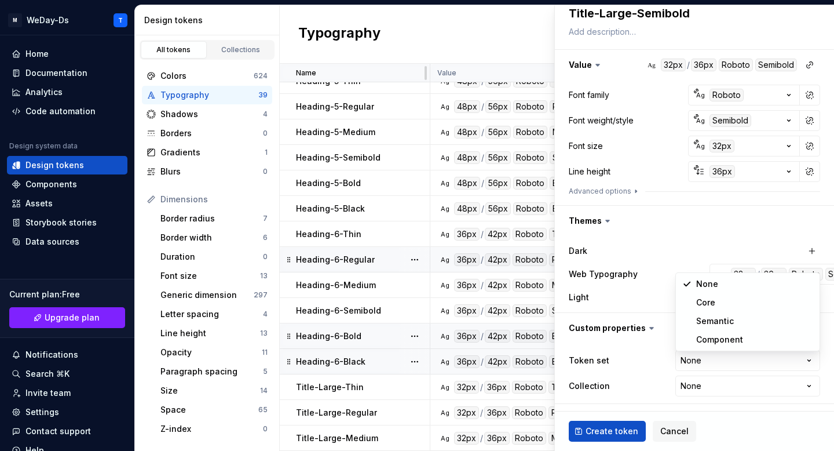
select select "**********"
type textarea "*"
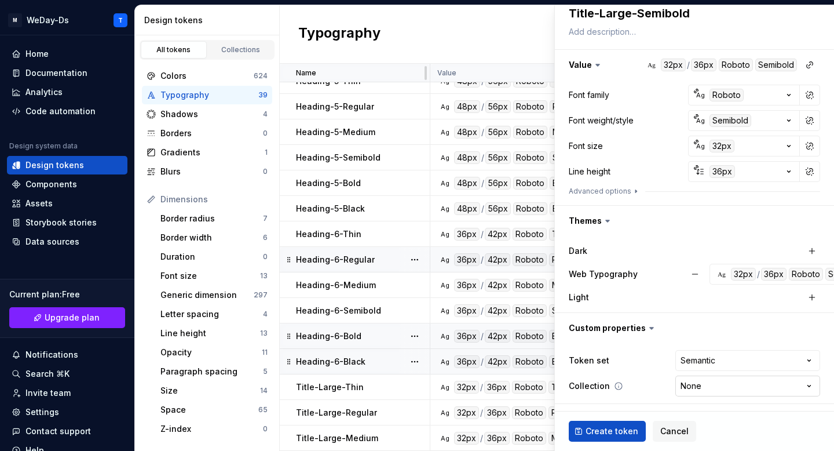
click at [713, 382] on html "M WeDay-Ds T Home Documentation Analytics Code automation Design system data De…" at bounding box center [417, 225] width 834 height 451
select select "**********"
click at [614, 432] on span "Create token" at bounding box center [612, 431] width 53 height 12
type textarea "*"
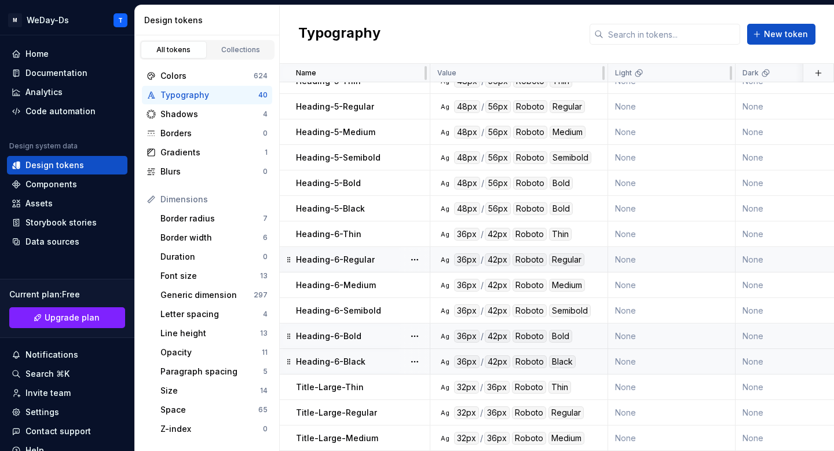
scroll to position [651, 0]
